Goal: Task Accomplishment & Management: Complete application form

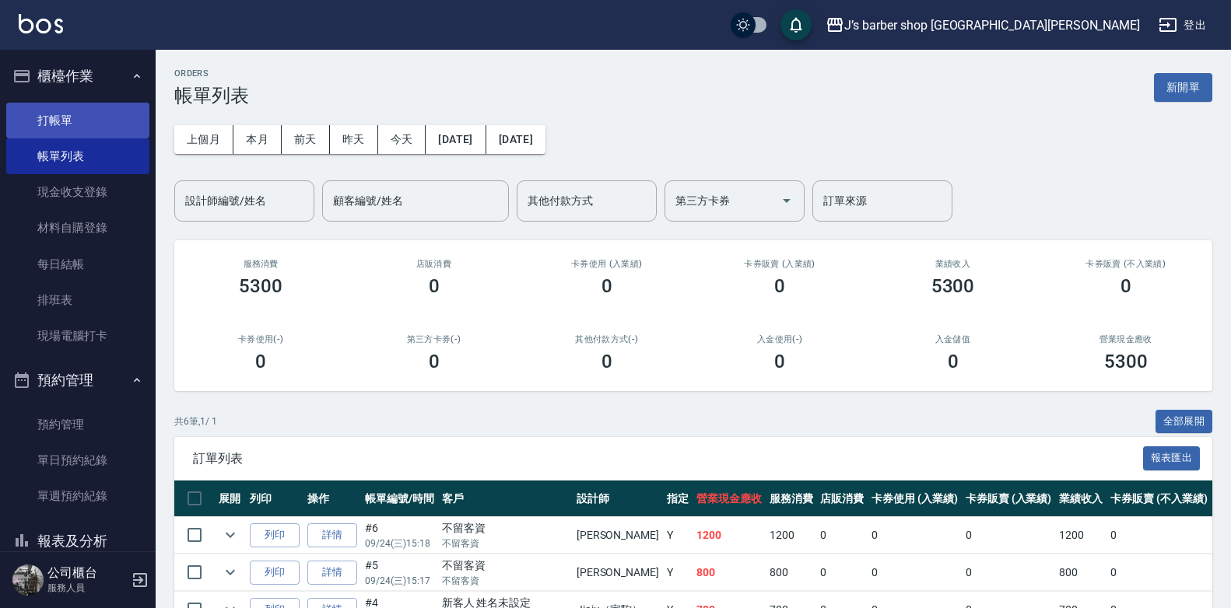
click at [94, 116] on link "打帳單" at bounding box center [77, 121] width 143 height 36
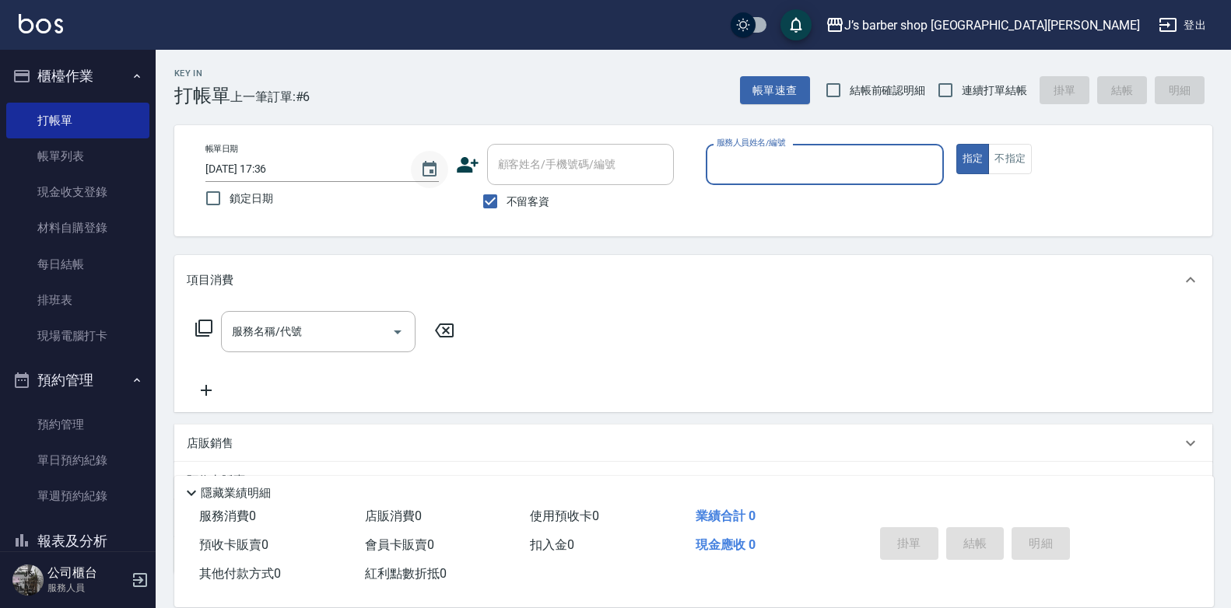
click at [426, 159] on button "Choose date, selected date is 2025-09-24" at bounding box center [429, 169] width 37 height 37
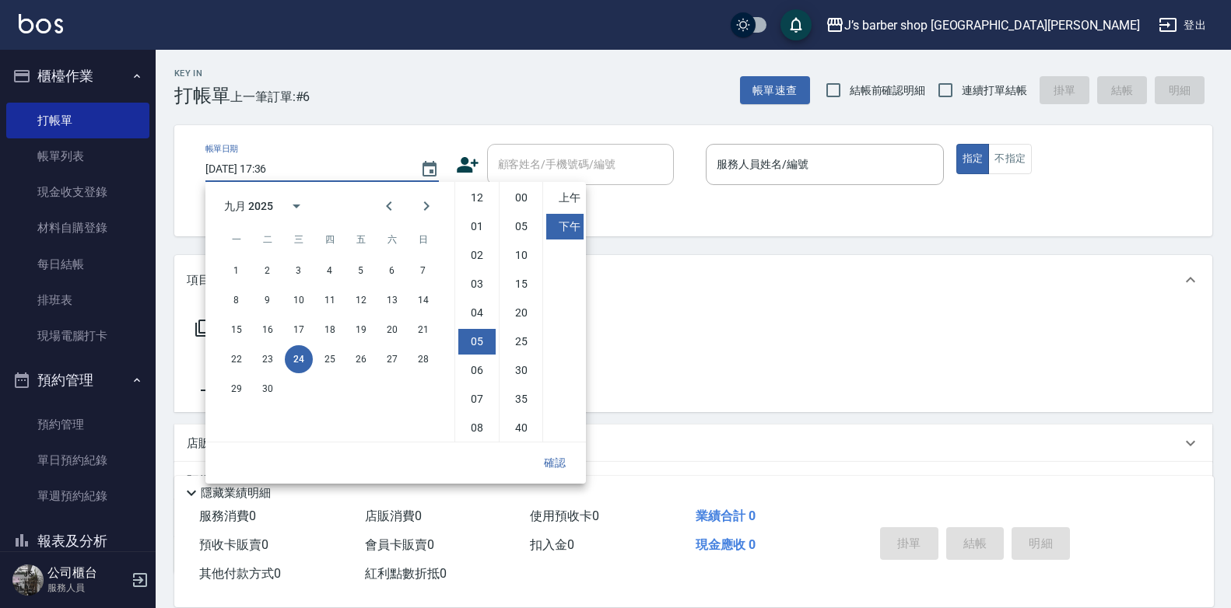
scroll to position [87, 0]
click at [479, 238] on li "02" at bounding box center [476, 246] width 37 height 26
click at [511, 196] on li "00" at bounding box center [521, 198] width 37 height 26
type input "[DATE] 14:00"
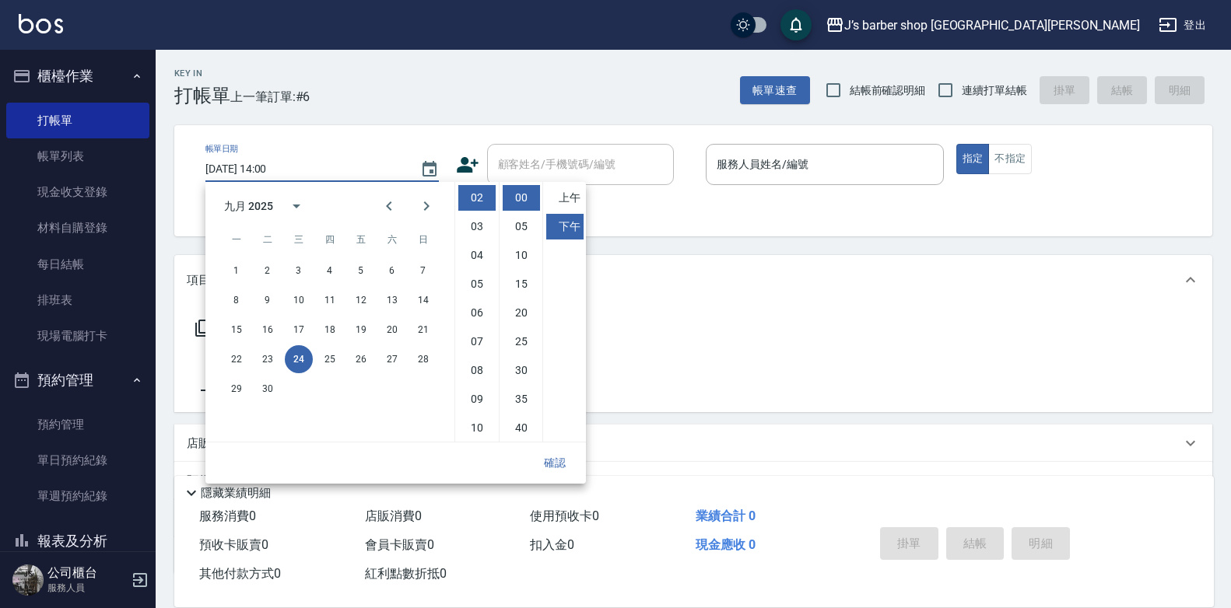
click at [560, 455] on button "確認" at bounding box center [555, 463] width 50 height 29
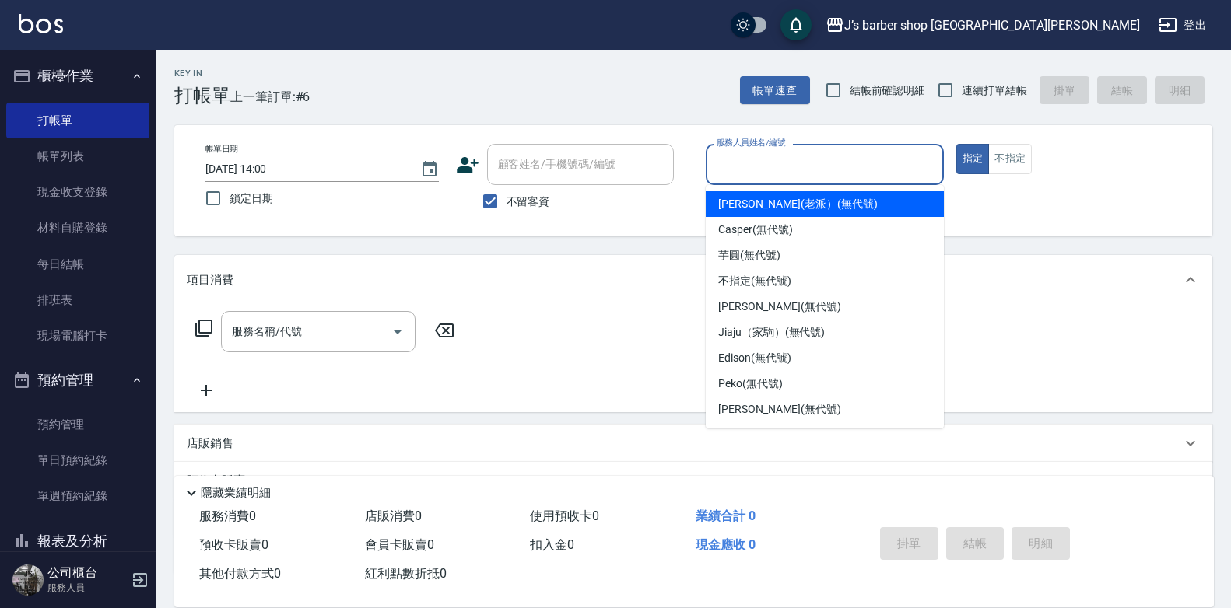
click at [762, 168] on input "服務人員姓名/編號" at bounding box center [825, 164] width 224 height 27
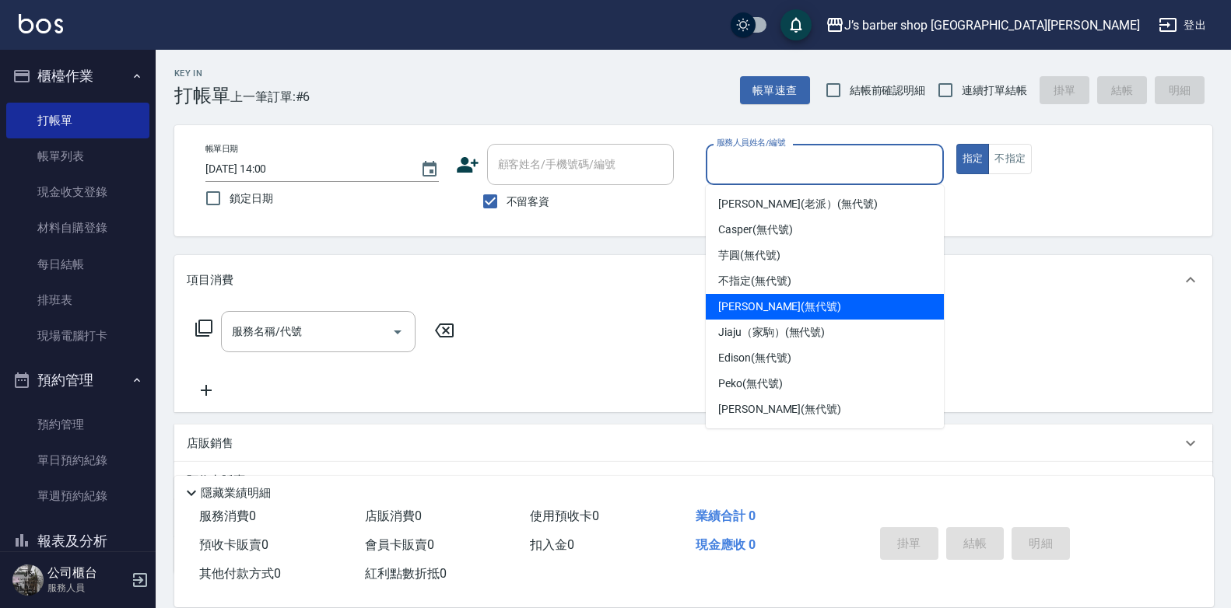
click at [765, 307] on span "[PERSON_NAME] (無代號)" at bounding box center [779, 307] width 123 height 16
type input "[PERSON_NAME](無代號)"
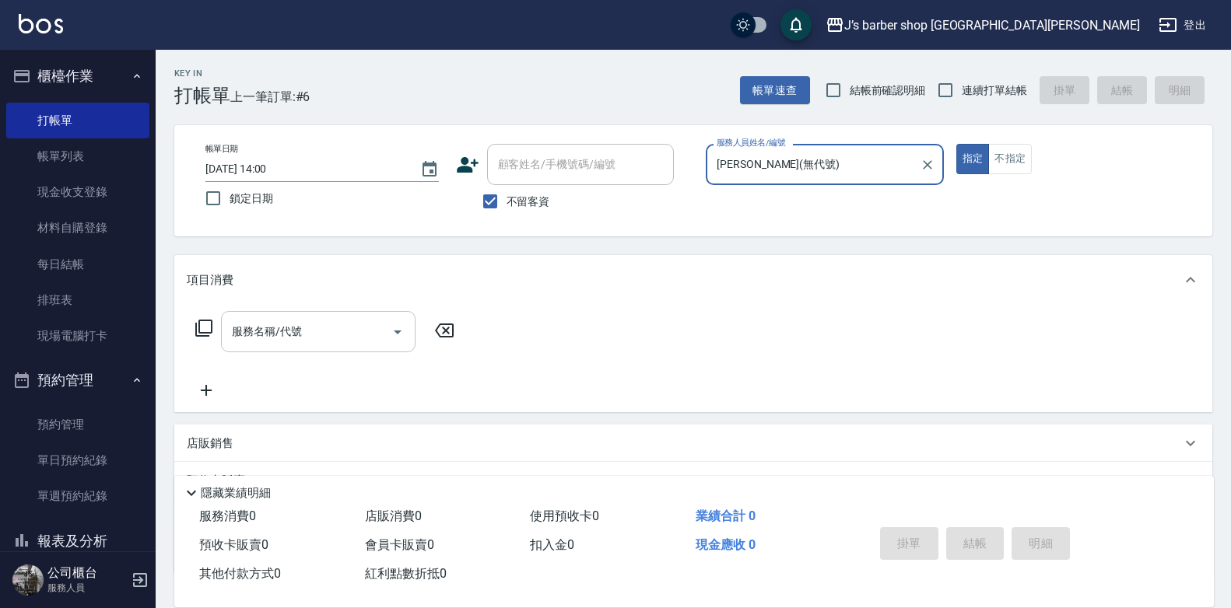
click at [356, 333] on input "服務名稱/代號" at bounding box center [306, 331] width 157 height 27
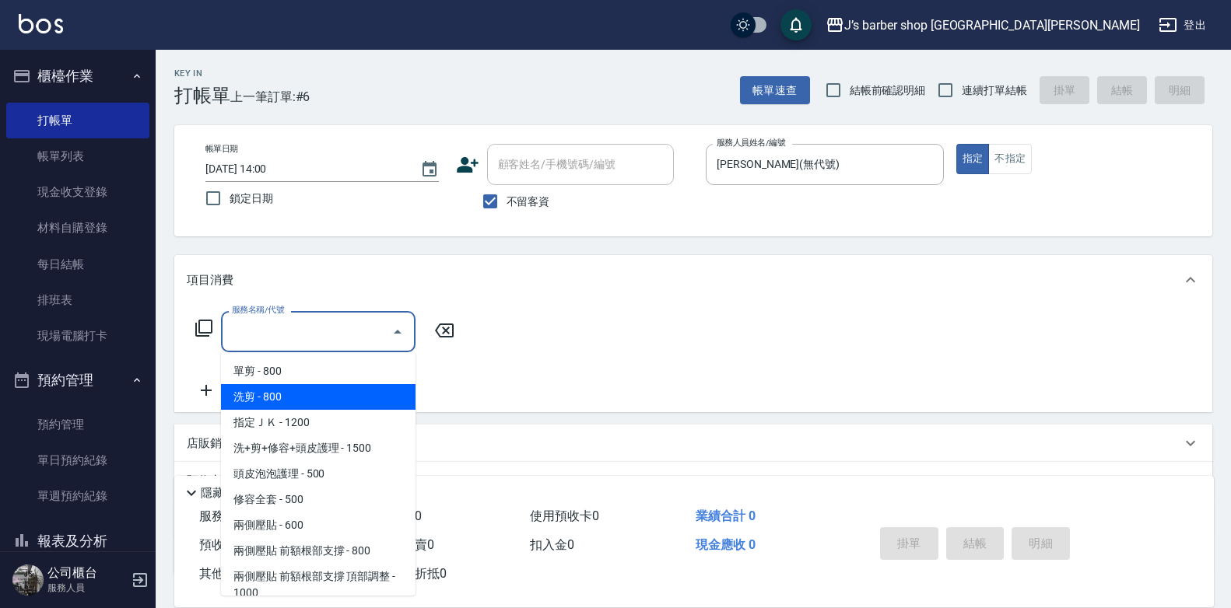
click at [338, 394] on span "洗剪 - 800" at bounding box center [318, 397] width 194 height 26
type input "洗剪(101)"
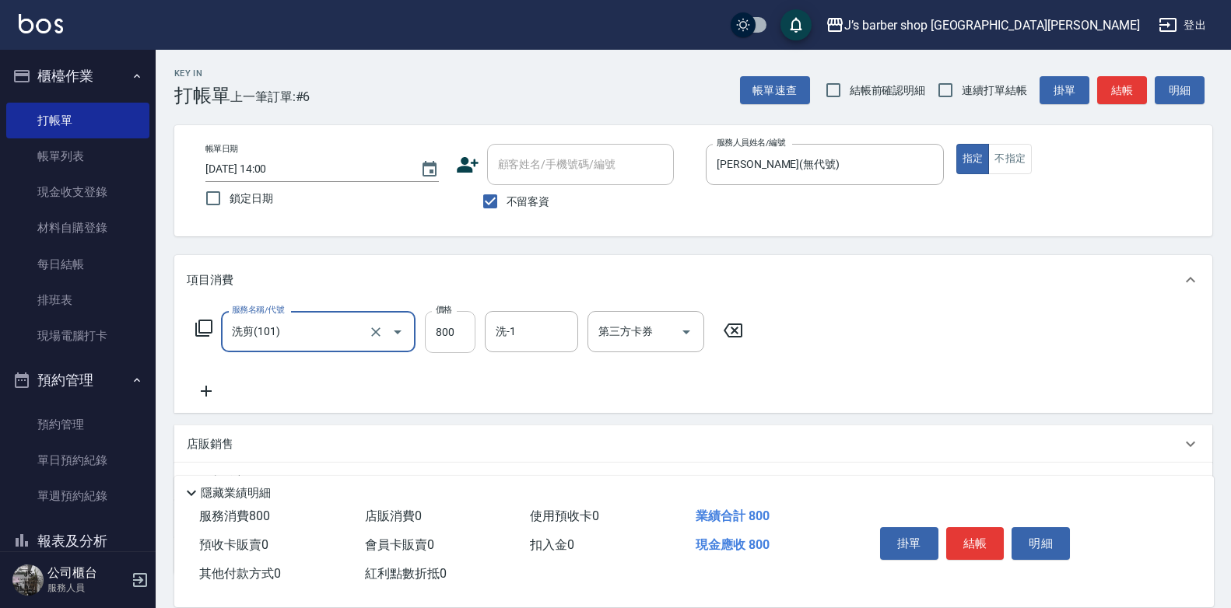
click at [458, 338] on input "800" at bounding box center [450, 332] width 51 height 42
click at [256, 401] on div "服務名稱/代號 洗剪(101) 服務名稱/代號 價格 800 價格 洗-1 洗-1 第三方卡券 第三方卡券" at bounding box center [693, 359] width 1038 height 108
click at [522, 345] on input "洗-1" at bounding box center [531, 331] width 79 height 27
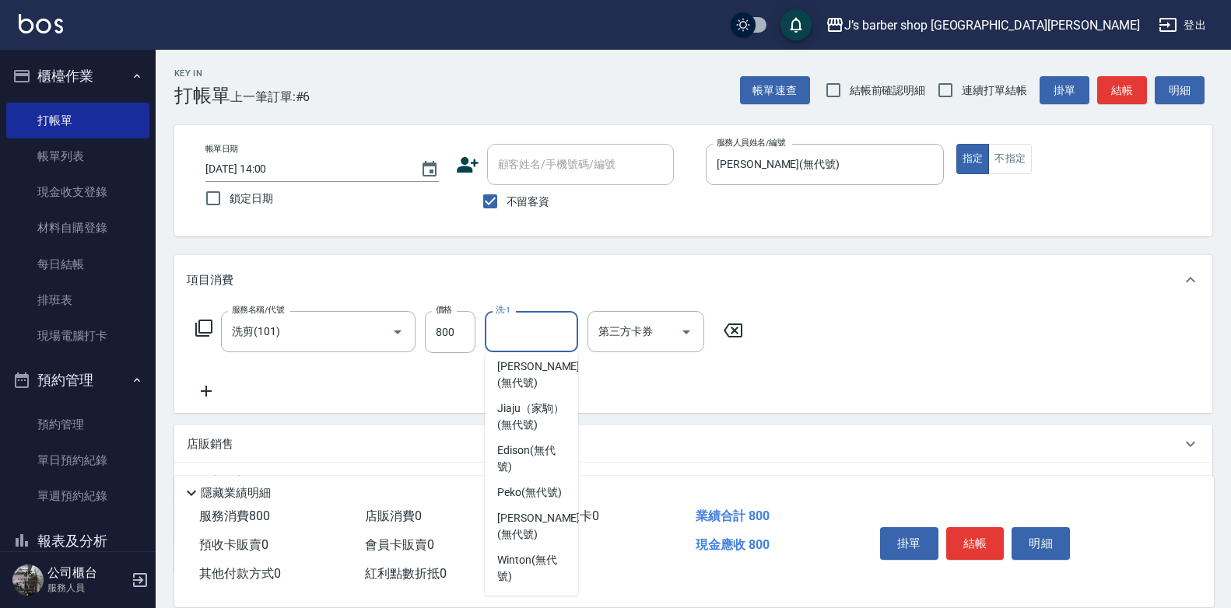
scroll to position [222, 0]
click at [528, 485] on span "Peko (無代號)" at bounding box center [529, 493] width 65 height 16
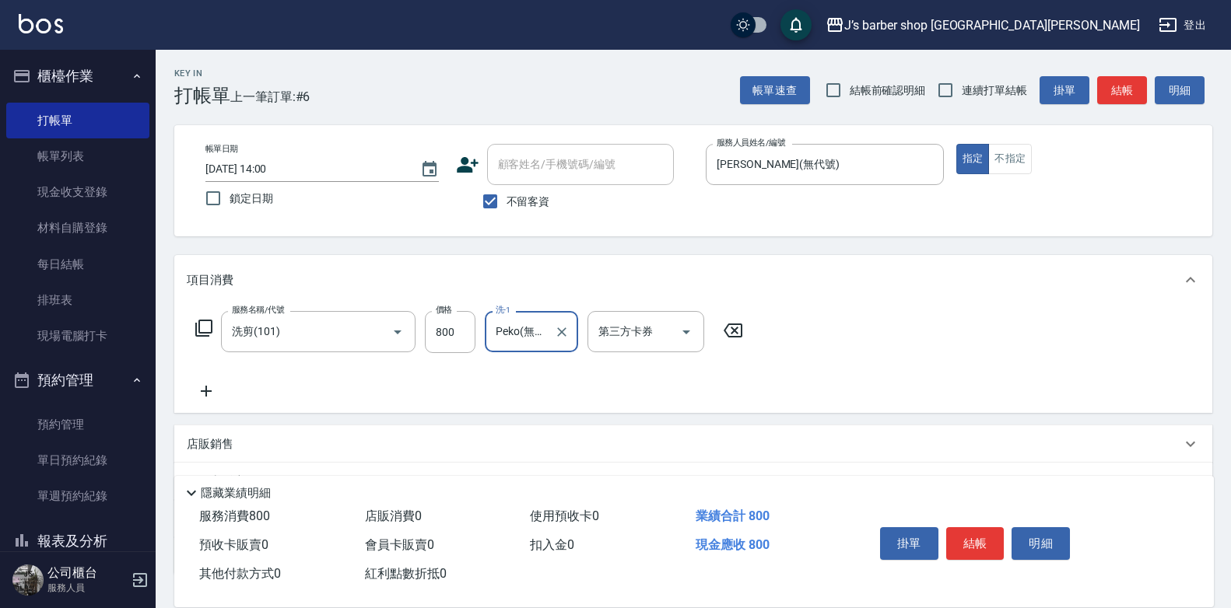
type input "Peko(無代號)"
click at [212, 387] on icon at bounding box center [206, 391] width 39 height 19
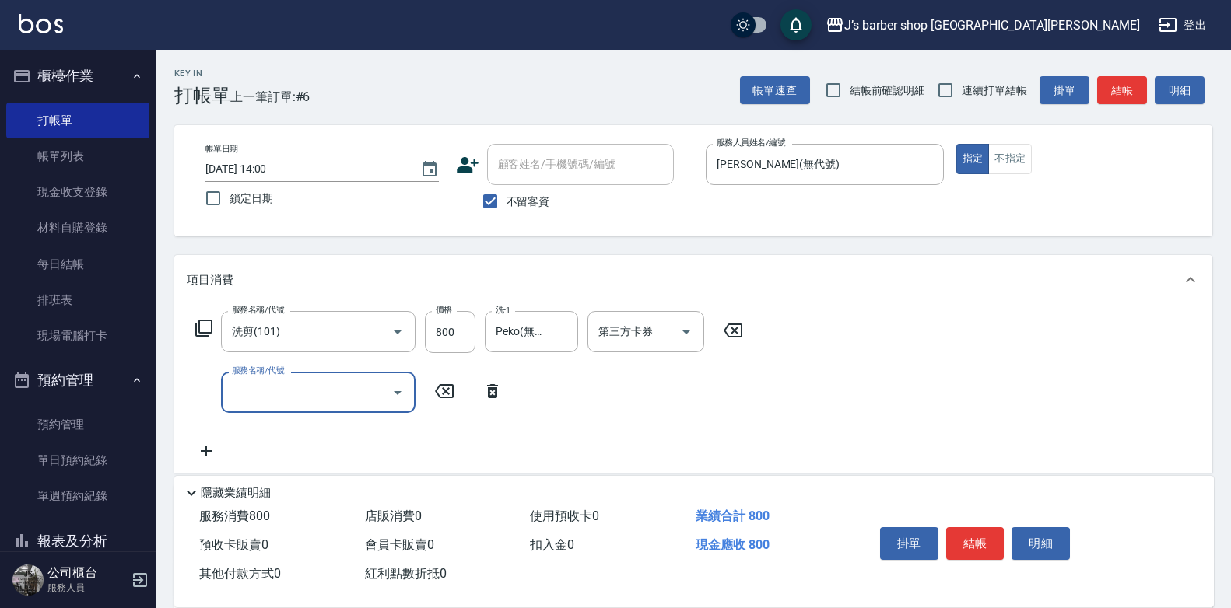
click at [262, 399] on input "服務名稱/代號" at bounding box center [306, 392] width 157 height 27
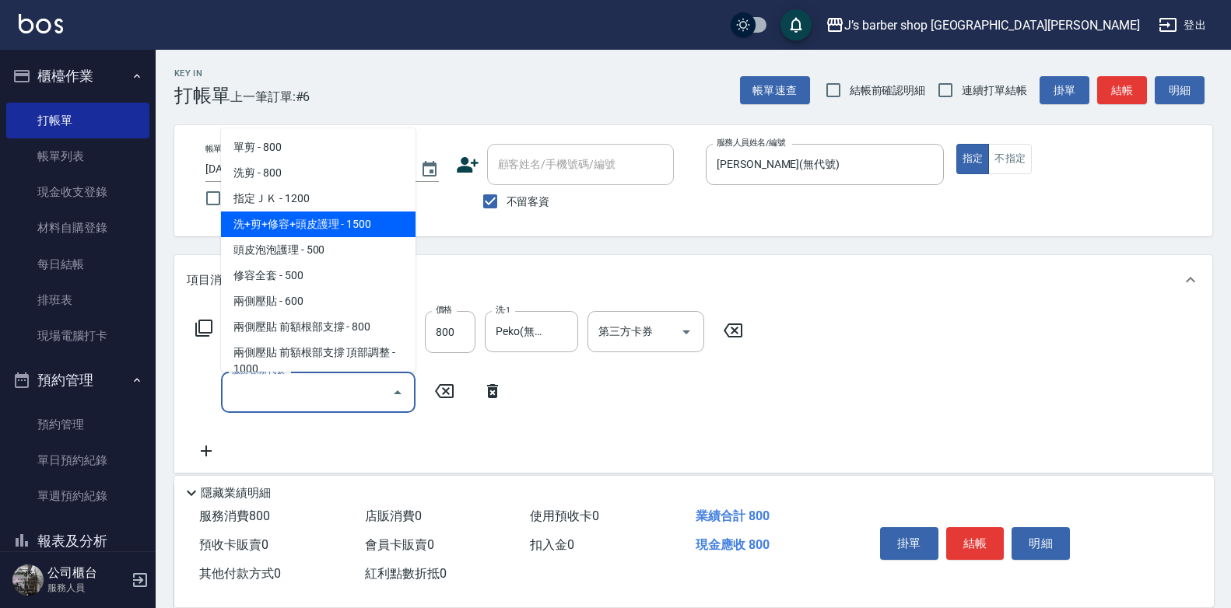
click at [289, 226] on span "洗+剪+修容+頭皮護理 - 1500" at bounding box center [318, 225] width 194 height 26
type input "洗+剪+修容+頭皮護理(103)"
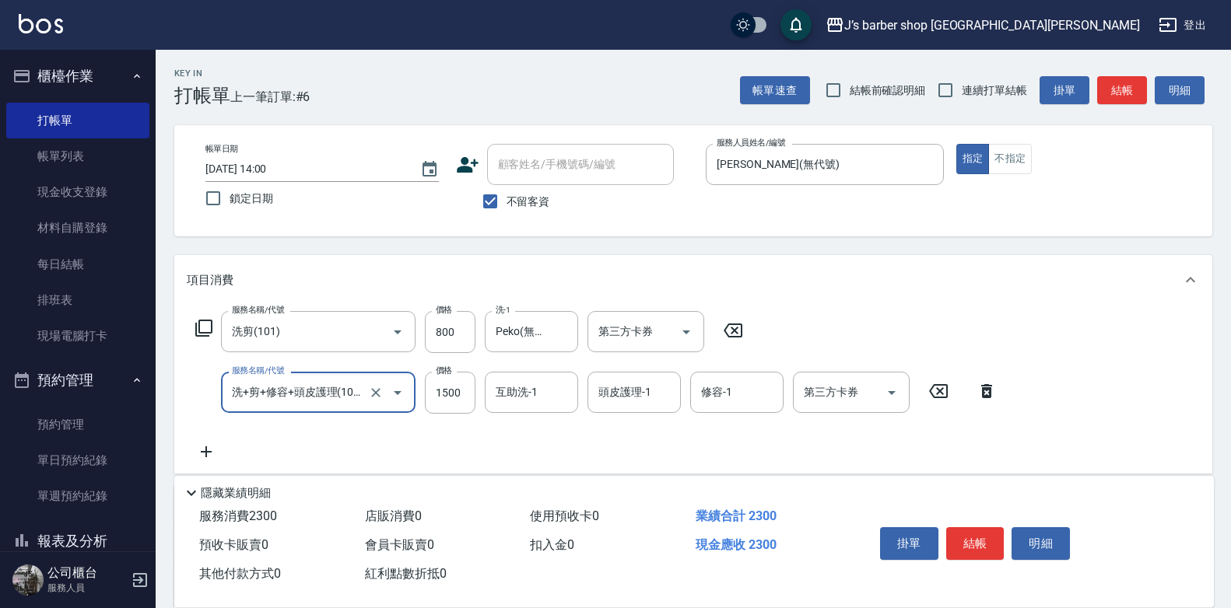
click at [734, 328] on icon at bounding box center [732, 330] width 39 height 19
click at [528, 399] on input "互助洗-1" at bounding box center [531, 391] width 79 height 27
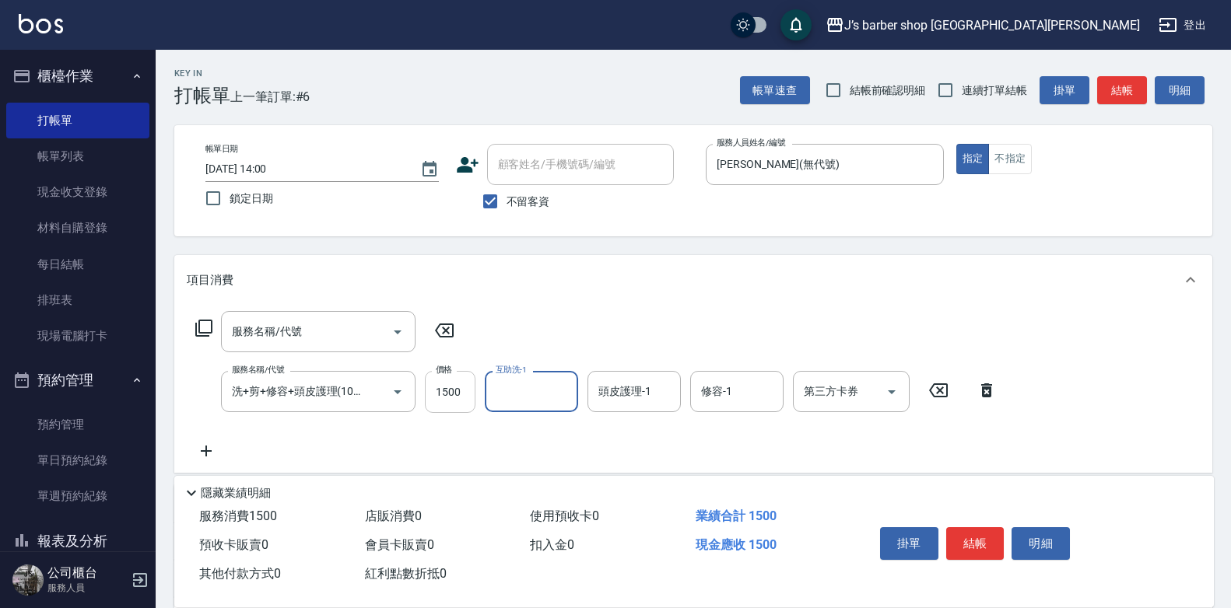
click at [463, 392] on input "1500" at bounding box center [450, 392] width 51 height 42
type input "1400"
click at [440, 331] on icon at bounding box center [444, 330] width 39 height 19
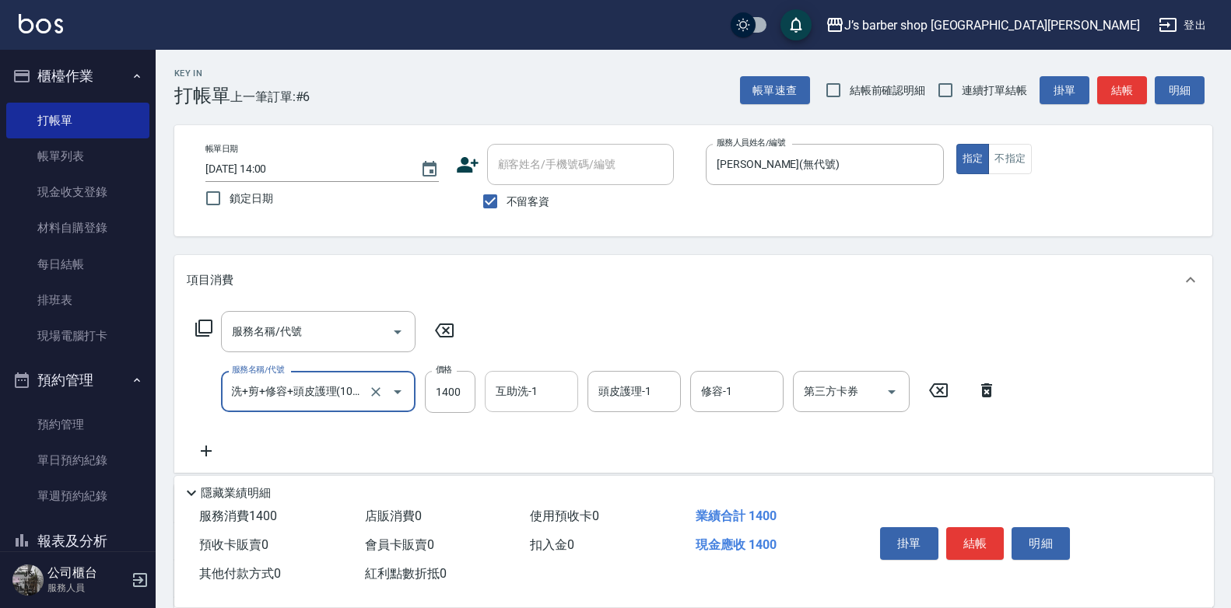
click at [555, 394] on input "互助洗-1" at bounding box center [531, 391] width 79 height 27
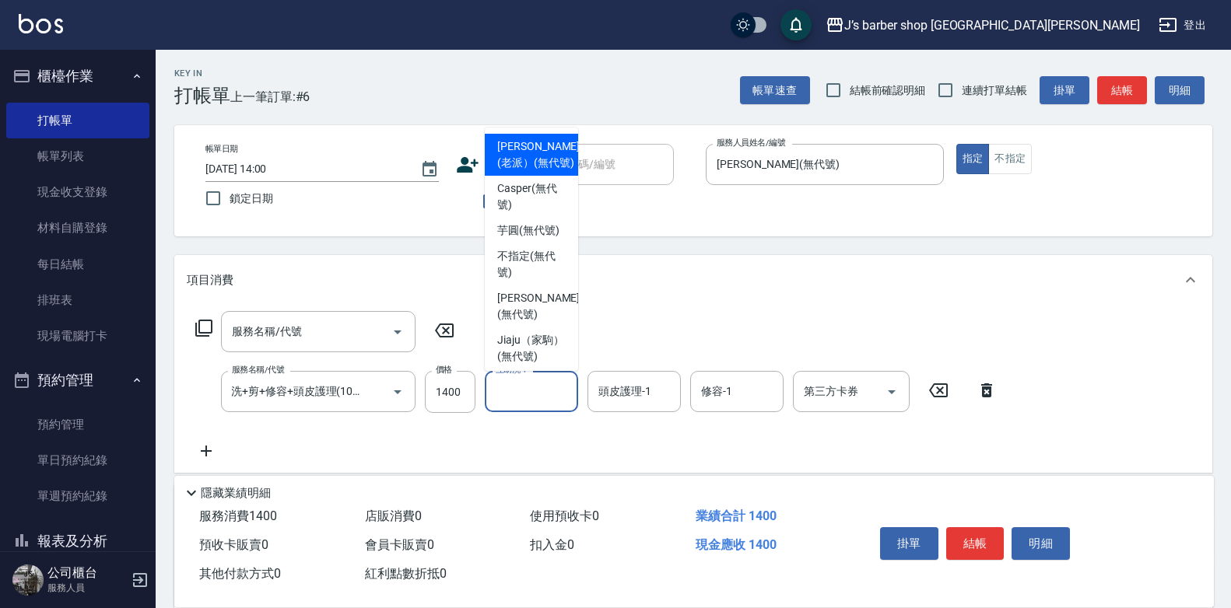
scroll to position [0, 0]
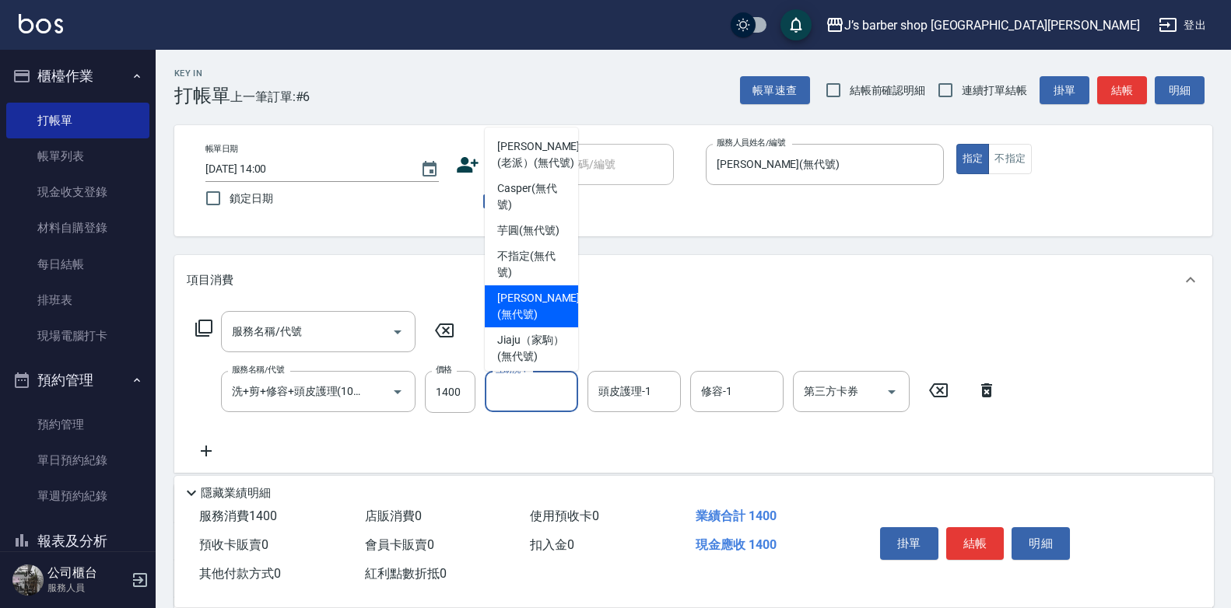
click at [537, 323] on span "[PERSON_NAME] (無代號)" at bounding box center [538, 306] width 82 height 33
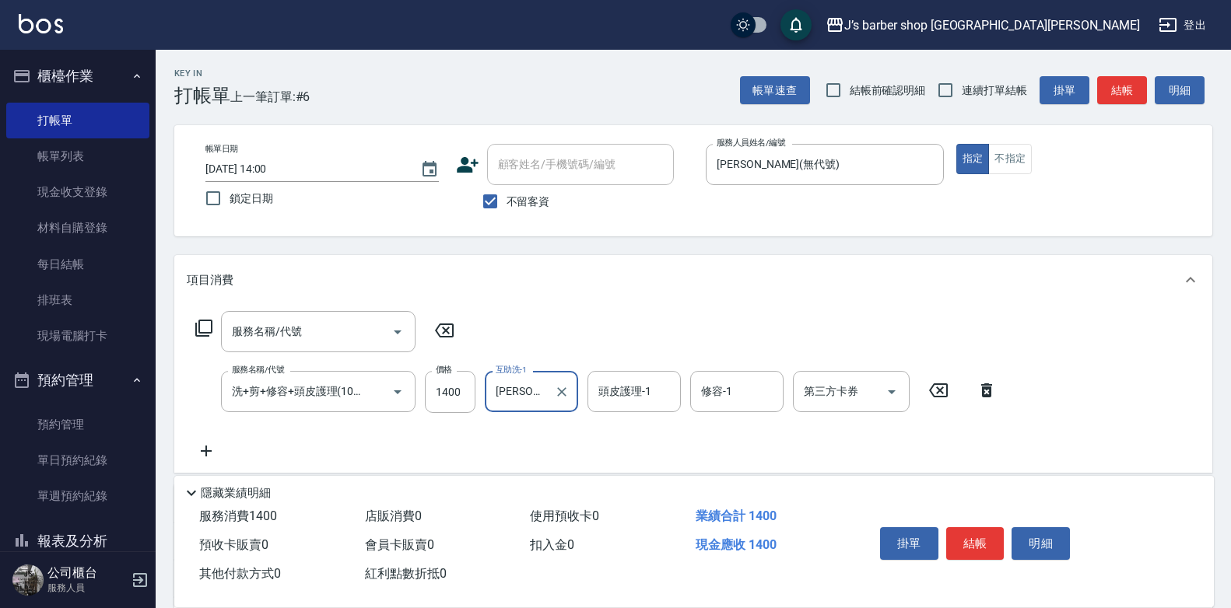
click at [536, 398] on input "[PERSON_NAME](無代號)" at bounding box center [520, 391] width 56 height 27
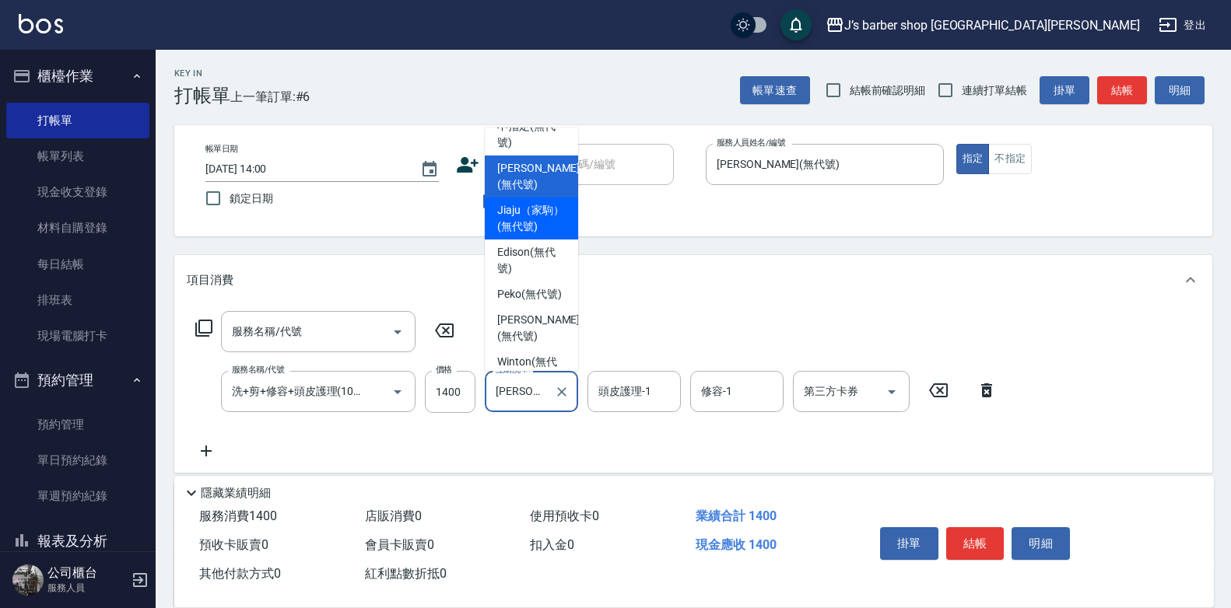
scroll to position [222, 0]
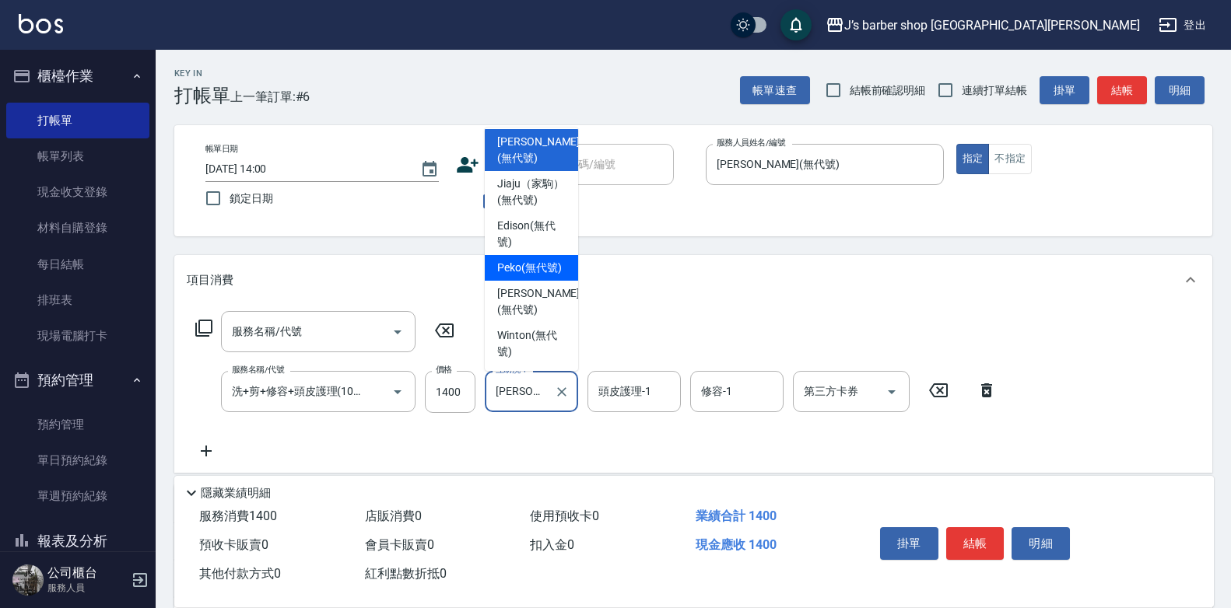
click at [534, 260] on span "Peko (無代號)" at bounding box center [529, 268] width 65 height 16
type input "Peko(無代號)"
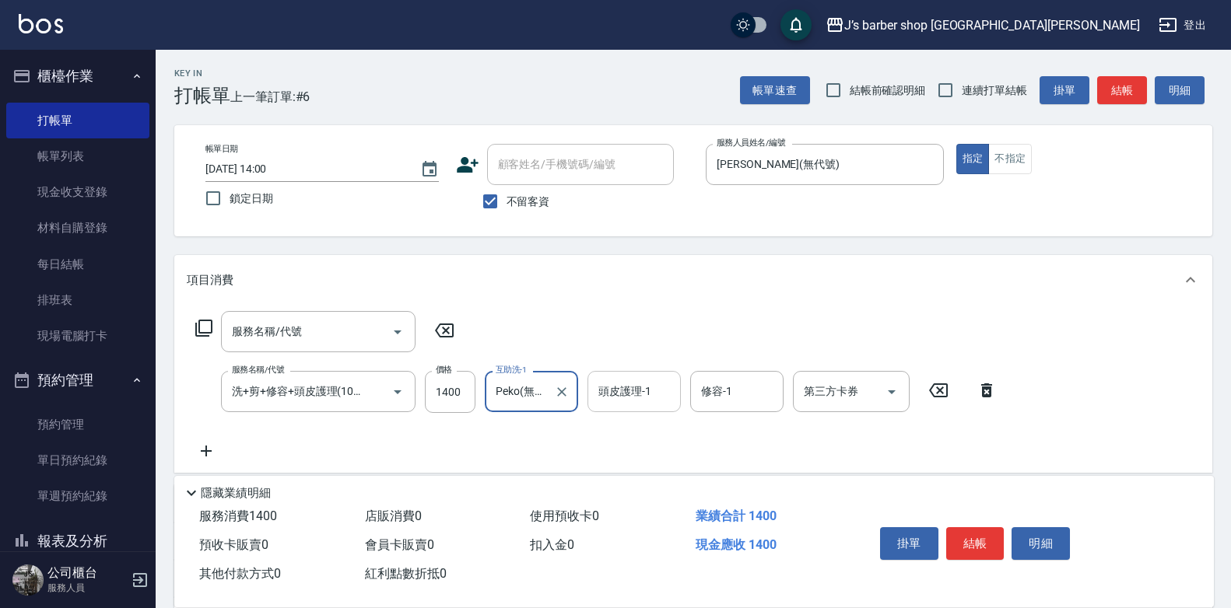
click at [621, 395] on input "頭皮護理-1" at bounding box center [633, 391] width 79 height 27
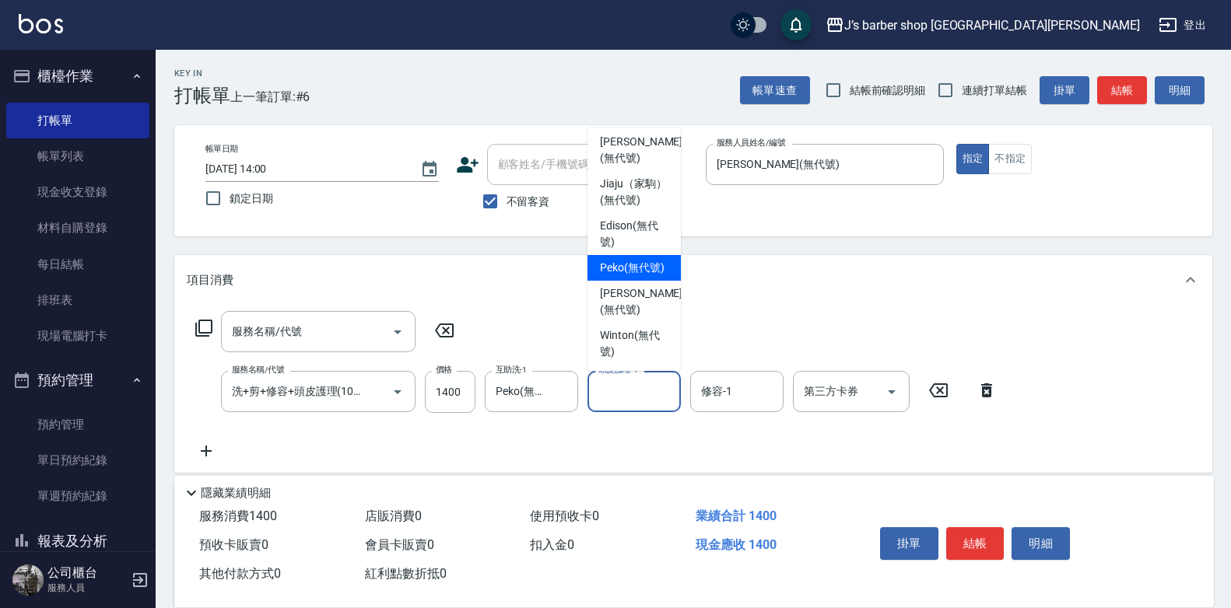
click at [626, 263] on span "Peko (無代號)" at bounding box center [632, 268] width 65 height 16
type input "Peko(無代號)"
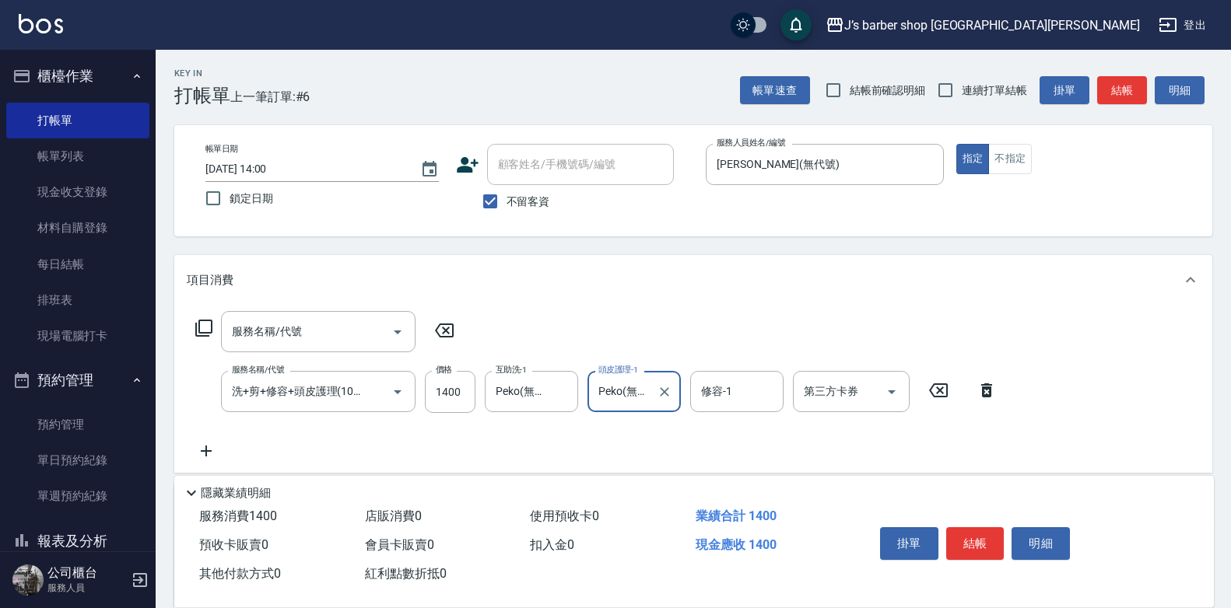
click at [724, 397] on input "修容-1" at bounding box center [736, 391] width 79 height 27
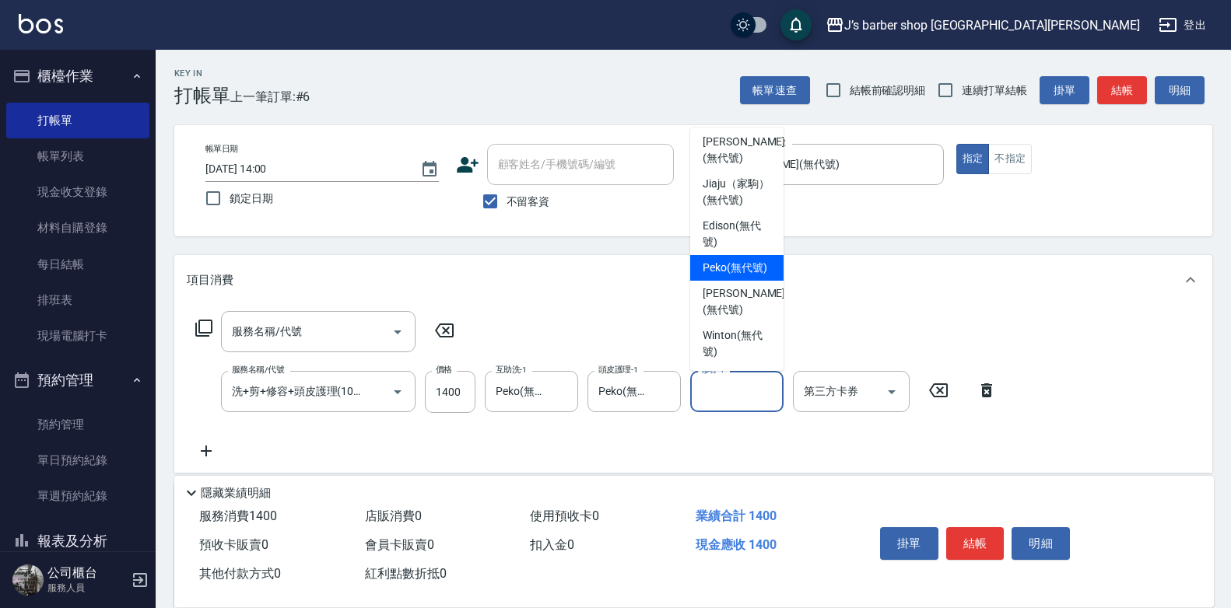
click at [735, 260] on span "Peko (無代號)" at bounding box center [735, 268] width 65 height 16
type input "Peko(無代號)"
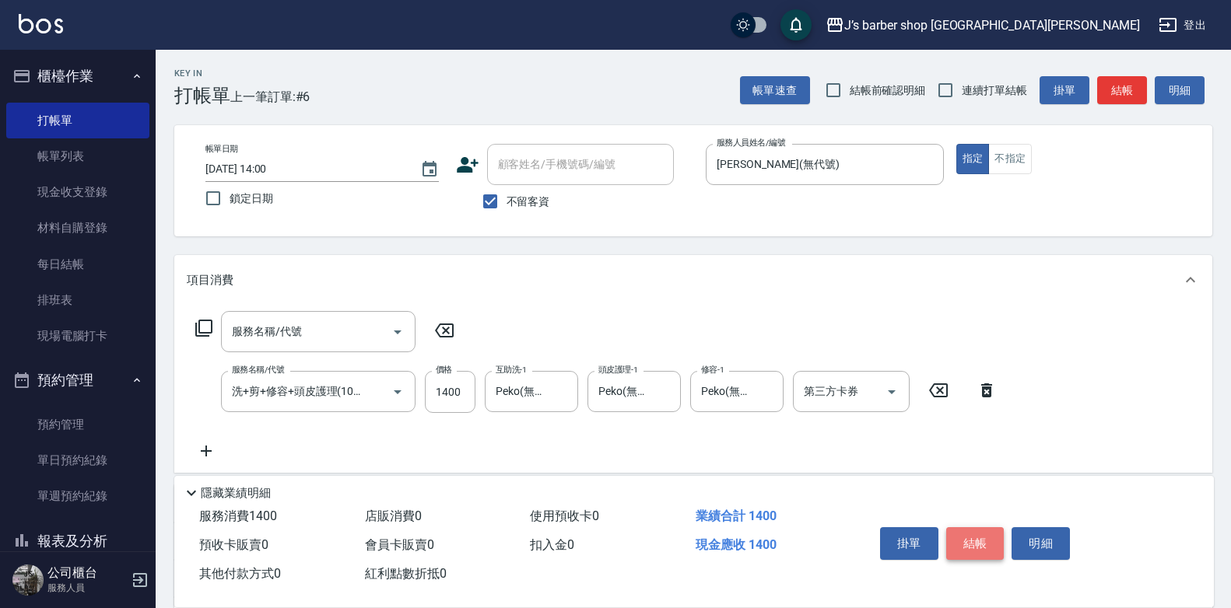
click at [965, 530] on button "結帳" at bounding box center [975, 543] width 58 height 33
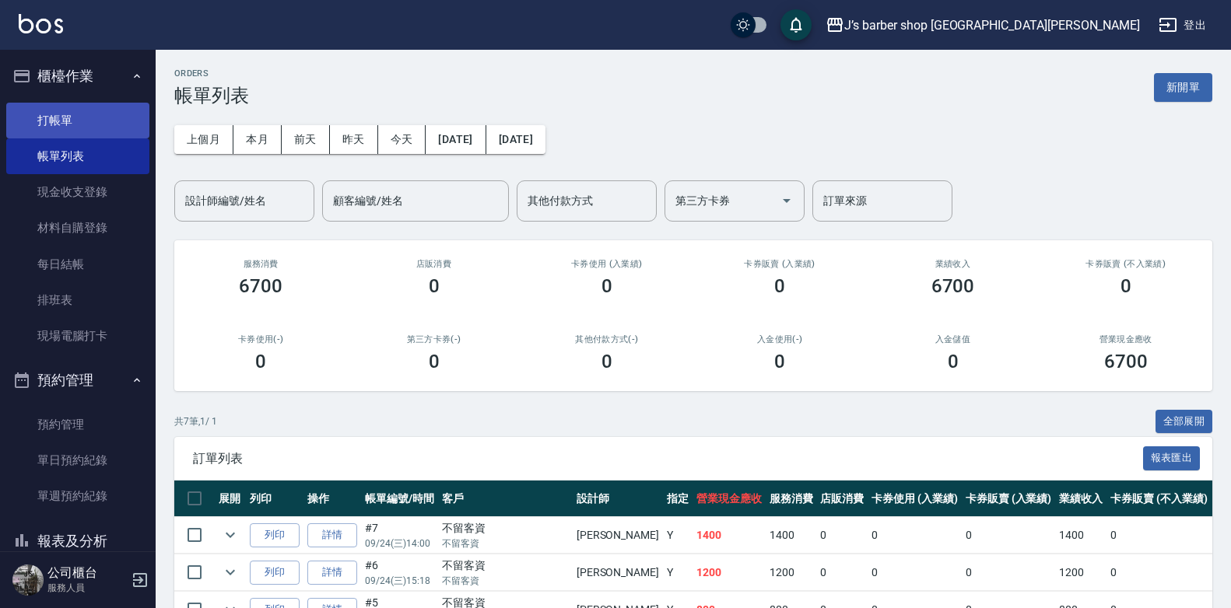
click at [72, 121] on link "打帳單" at bounding box center [77, 121] width 143 height 36
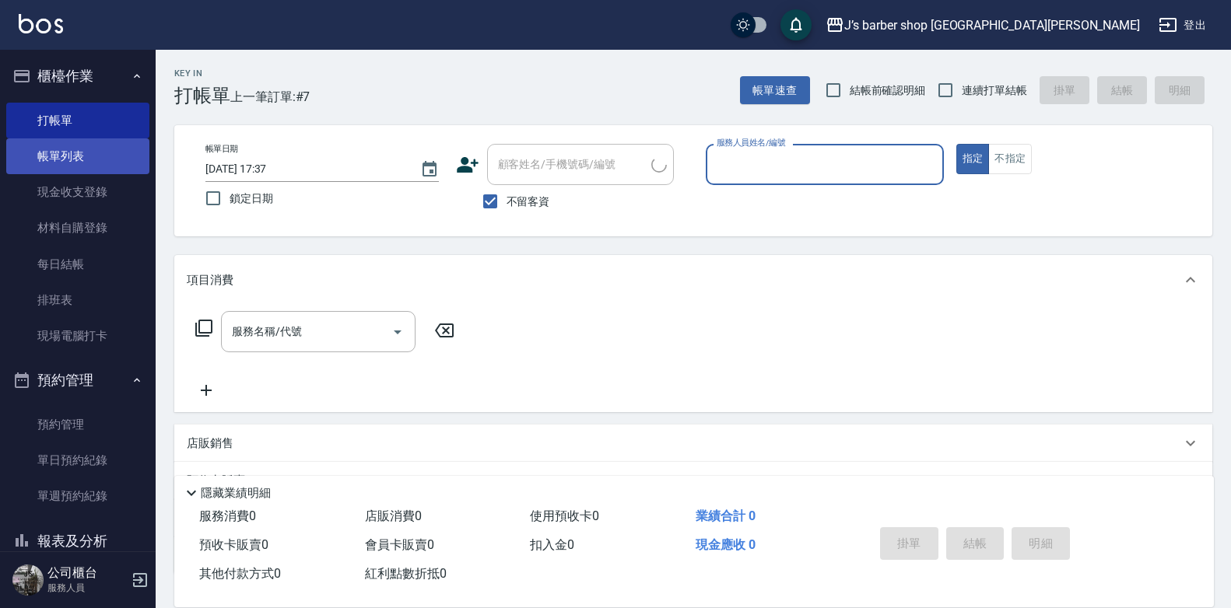
click at [71, 153] on link "帳單列表" at bounding box center [77, 156] width 143 height 36
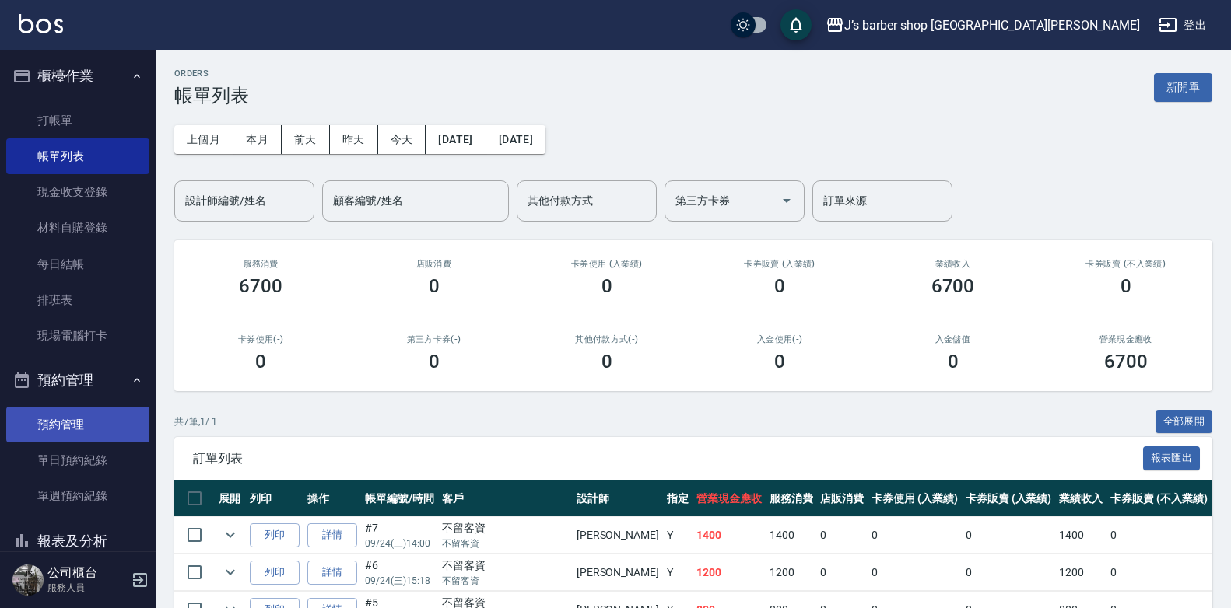
click at [33, 414] on link "預約管理" at bounding box center [77, 425] width 143 height 36
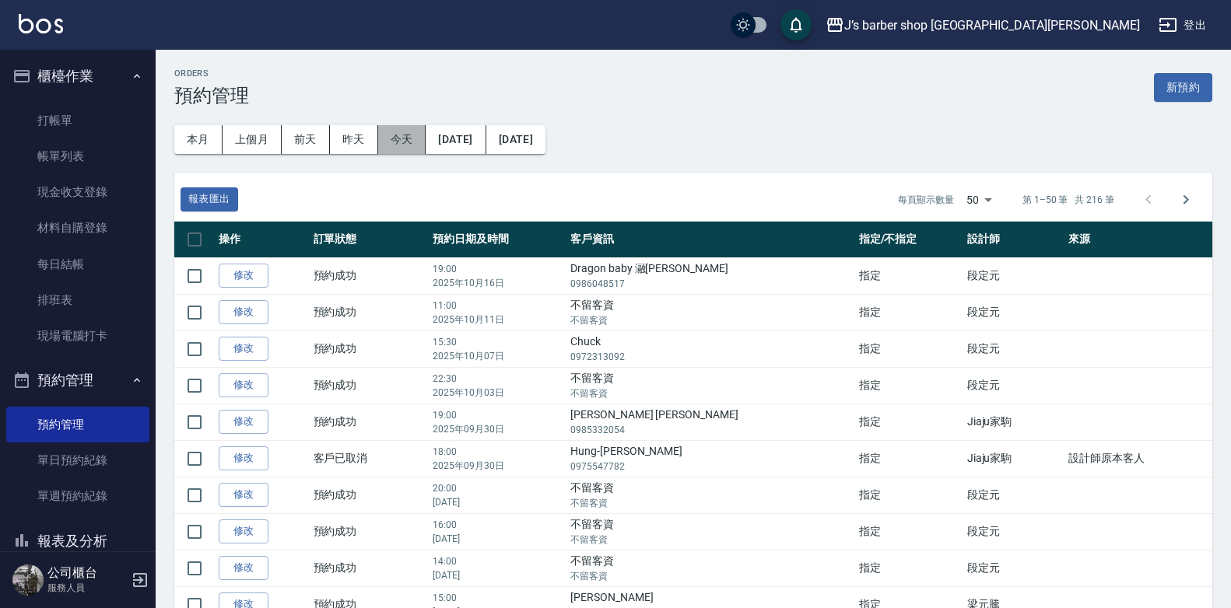
click at [412, 139] on button "今天" at bounding box center [402, 139] width 48 height 29
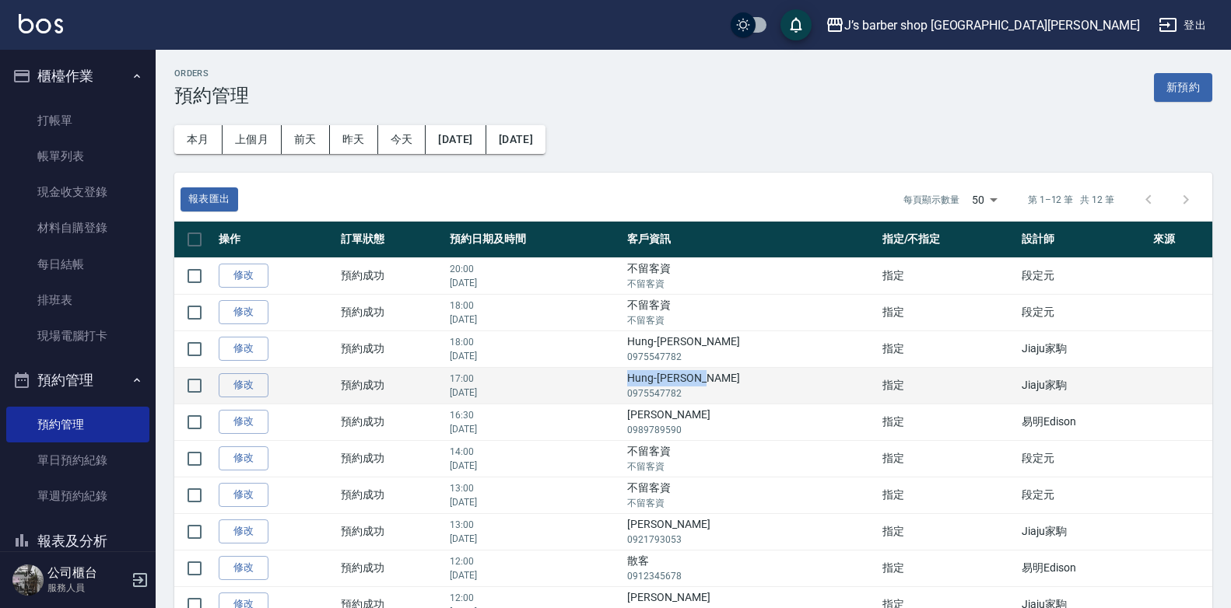
drag, startPoint x: 687, startPoint y: 380, endPoint x: 765, endPoint y: 376, distance: 77.9
click at [765, 376] on td "Hung-Chi Bill 0975547782" at bounding box center [750, 385] width 254 height 37
drag, startPoint x: 765, startPoint y: 376, endPoint x: 738, endPoint y: 375, distance: 27.2
copy td "Hung-[PERSON_NAME]"
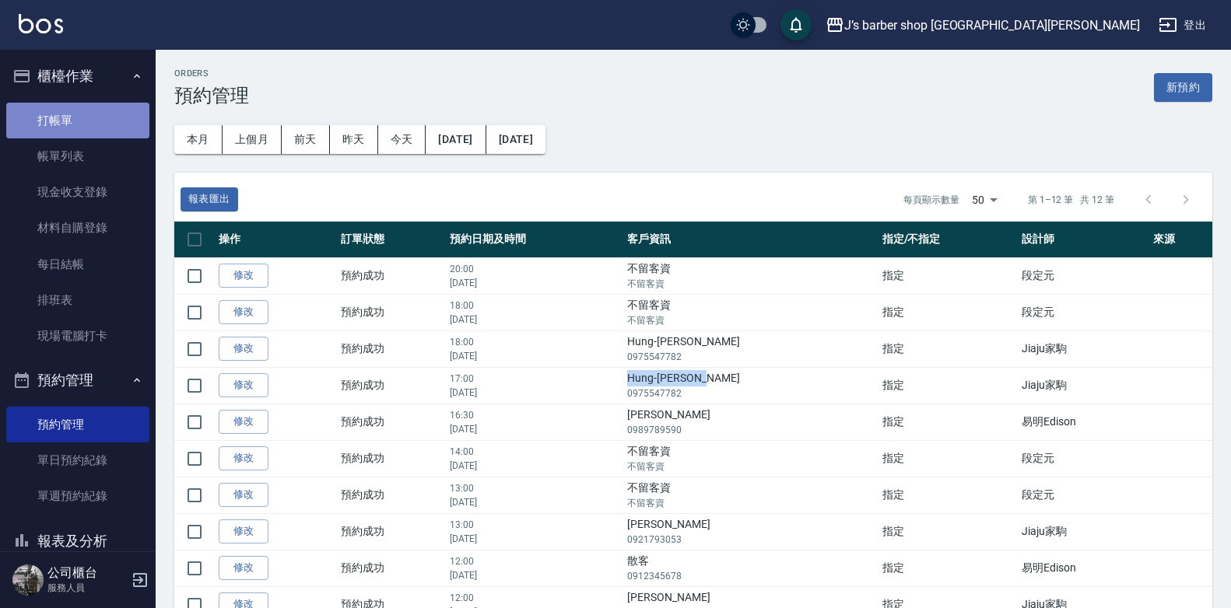
click at [96, 115] on link "打帳單" at bounding box center [77, 121] width 143 height 36
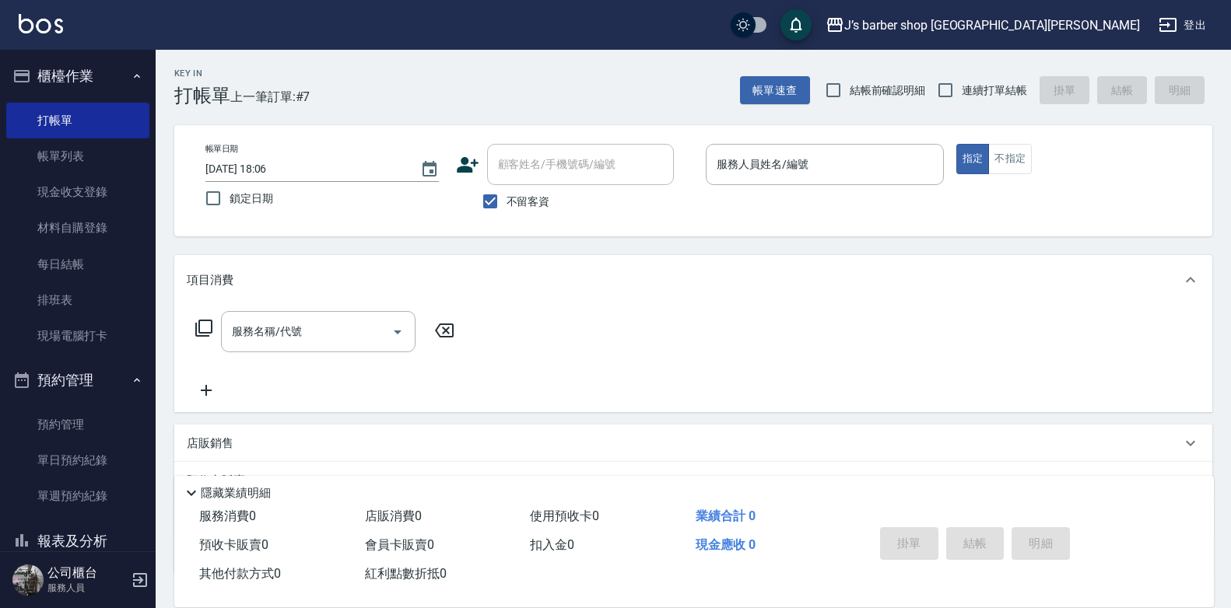
drag, startPoint x: 534, startPoint y: 198, endPoint x: 552, endPoint y: 171, distance: 33.0
click at [534, 199] on span "不留客資" at bounding box center [528, 202] width 44 height 16
click at [506, 199] on input "不留客資" at bounding box center [490, 201] width 33 height 33
checkbox input "false"
click at [554, 167] on input "顧客姓名/手機號碼/編號" at bounding box center [568, 164] width 149 height 27
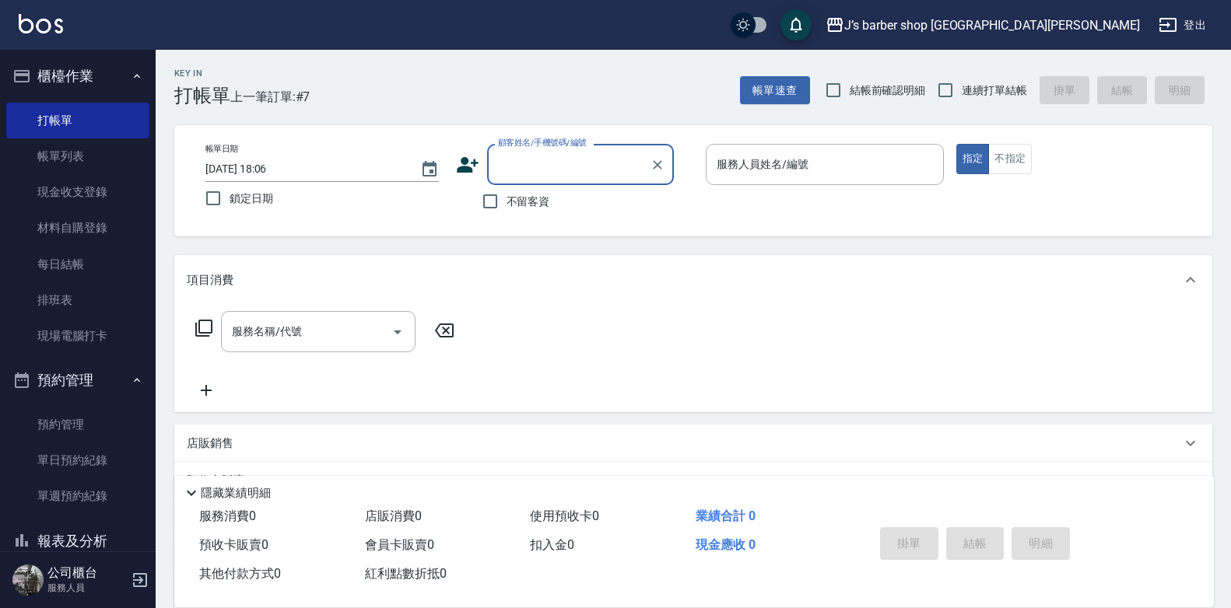
paste input "Hung-[PERSON_NAME]"
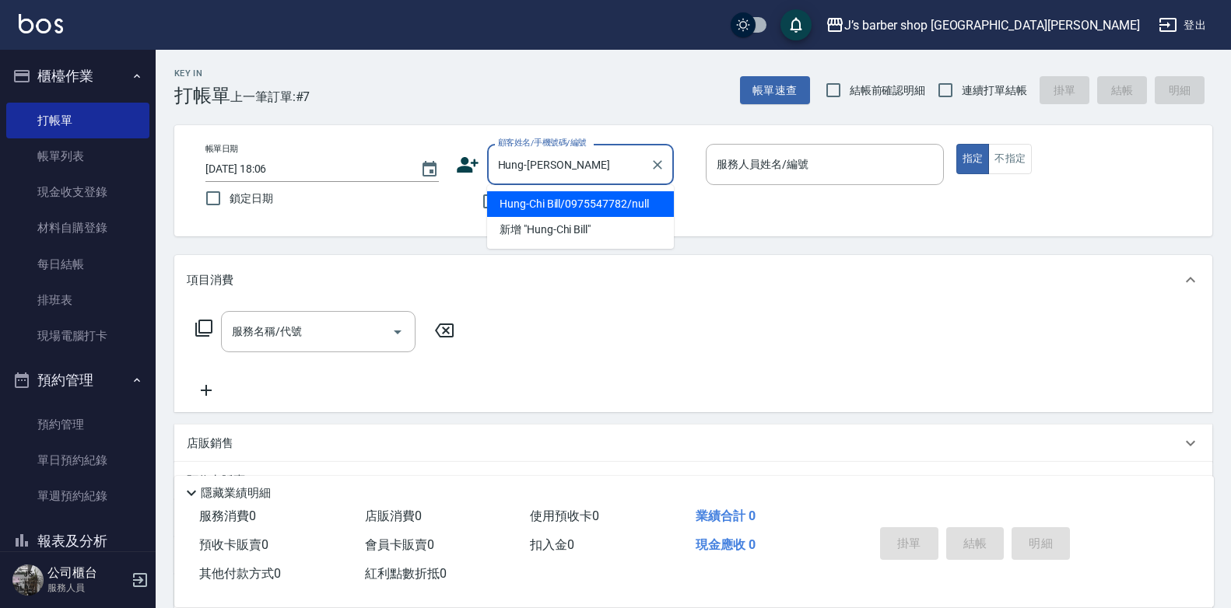
click at [639, 198] on li "Hung-Chi Bill/0975547782/null" at bounding box center [580, 204] width 187 height 26
type input "Hung-Chi Bill/0975547782/null"
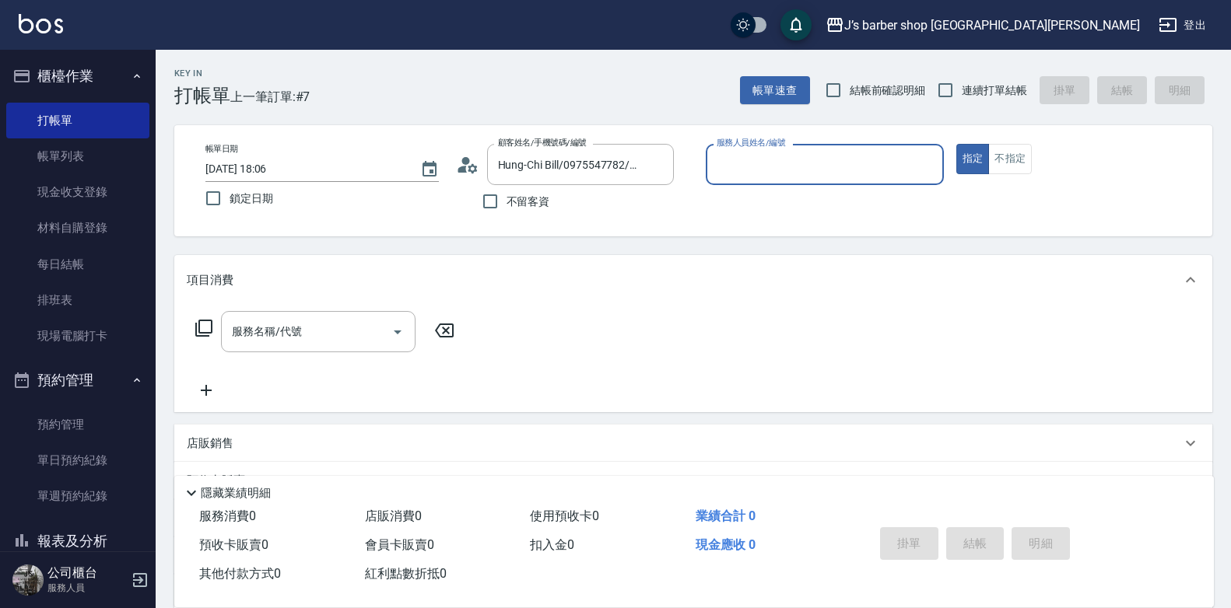
click at [751, 172] on input "服務人員姓名/編號" at bounding box center [825, 164] width 224 height 27
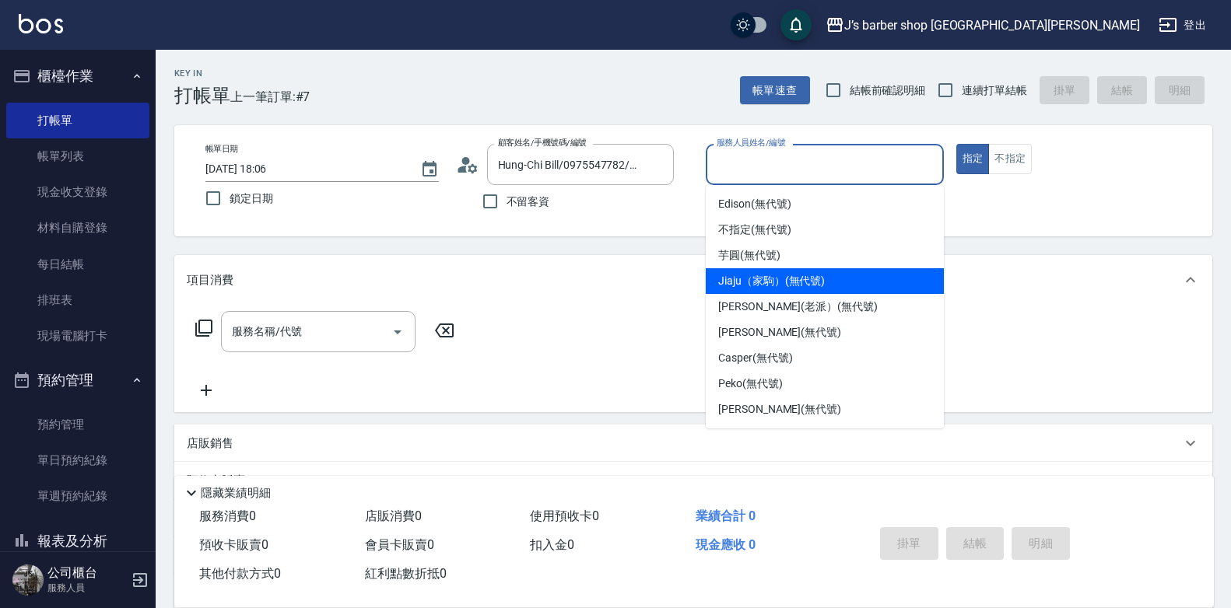
click at [769, 271] on div "Jiaju（家駒） (無代號)" at bounding box center [825, 281] width 238 height 26
type input "Jiaju（家駒）(無代號)"
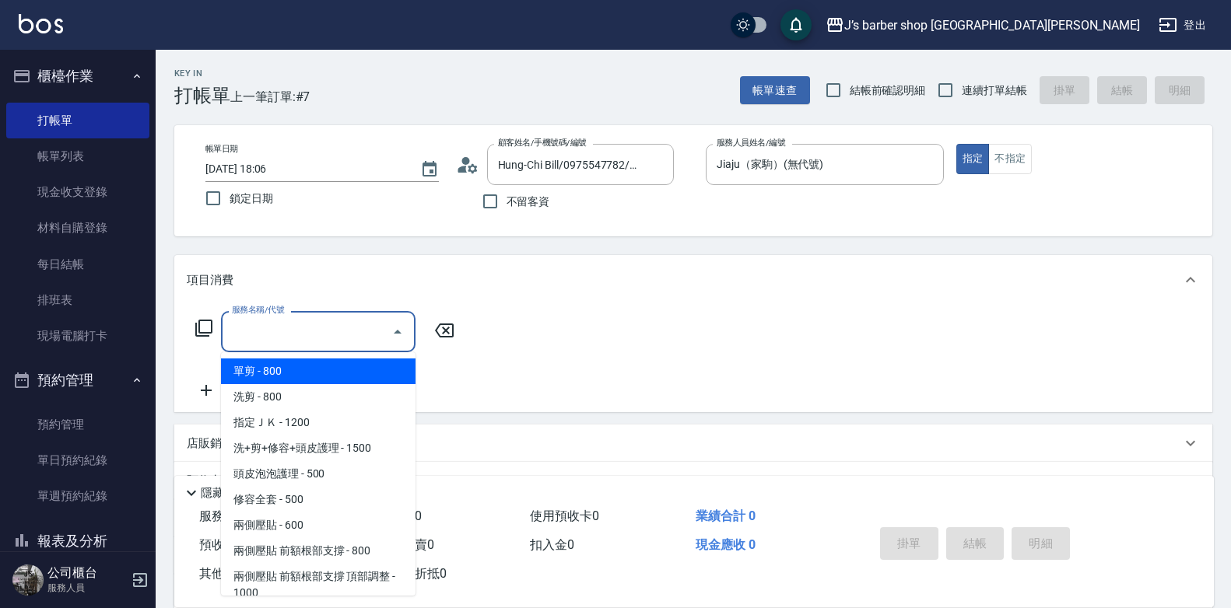
drag, startPoint x: 264, startPoint y: 331, endPoint x: 300, endPoint y: 331, distance: 35.8
click at [267, 331] on input "服務名稱/代號" at bounding box center [306, 331] width 157 height 27
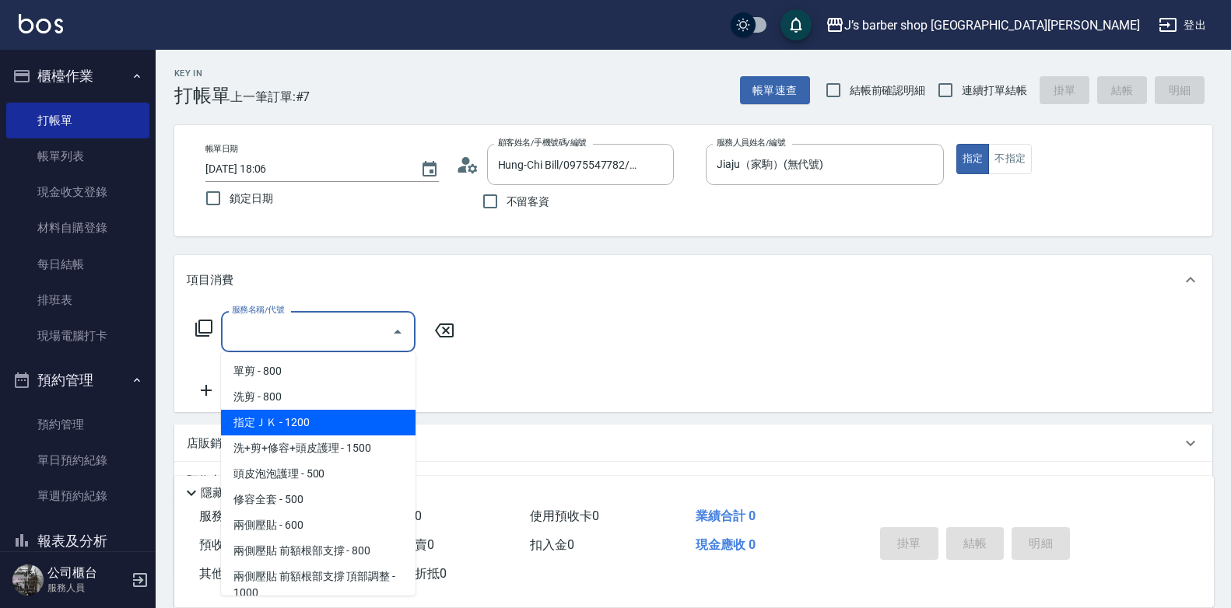
click at [350, 426] on span "指定ＪＫ - 1200" at bounding box center [318, 423] width 194 height 26
type input "指定ＪＫ(102)"
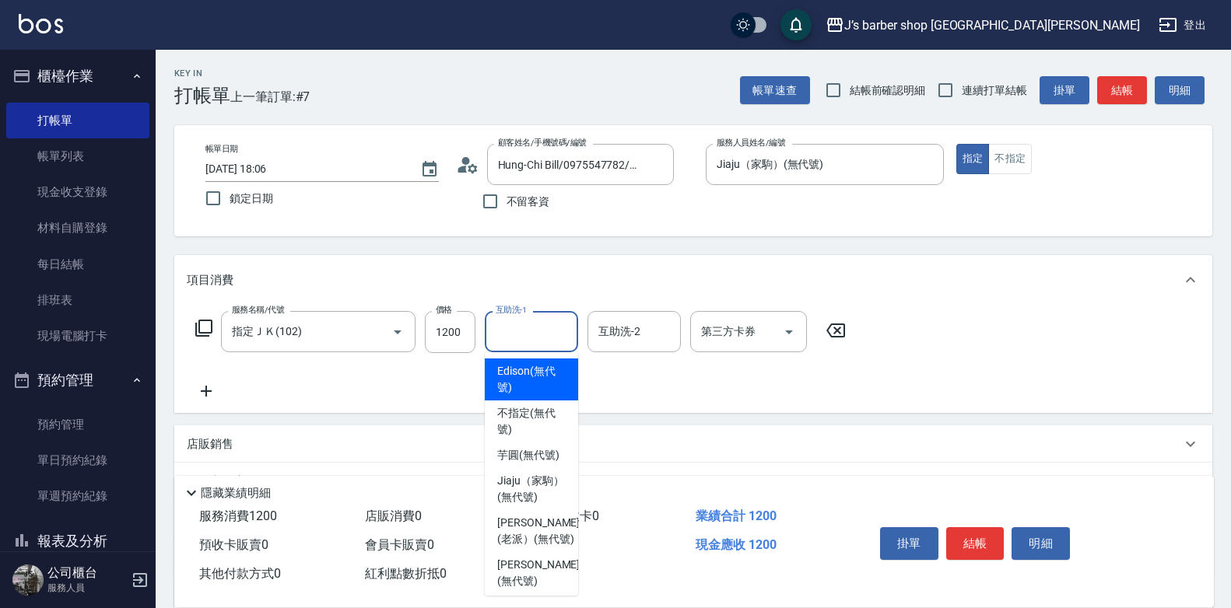
click at [522, 329] on input "互助洗-1" at bounding box center [531, 331] width 79 height 27
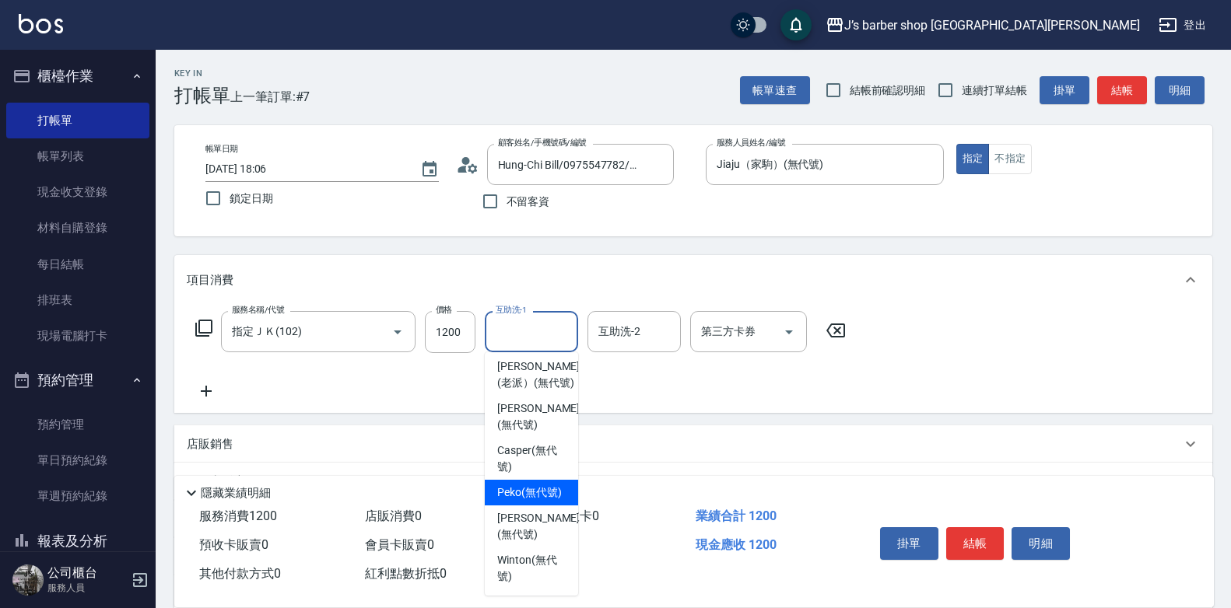
scroll to position [222, 0]
drag, startPoint x: 534, startPoint y: 484, endPoint x: 473, endPoint y: 370, distance: 128.8
click at [534, 485] on span "Peko (無代號)" at bounding box center [529, 493] width 65 height 16
type input "Peko(無代號)"
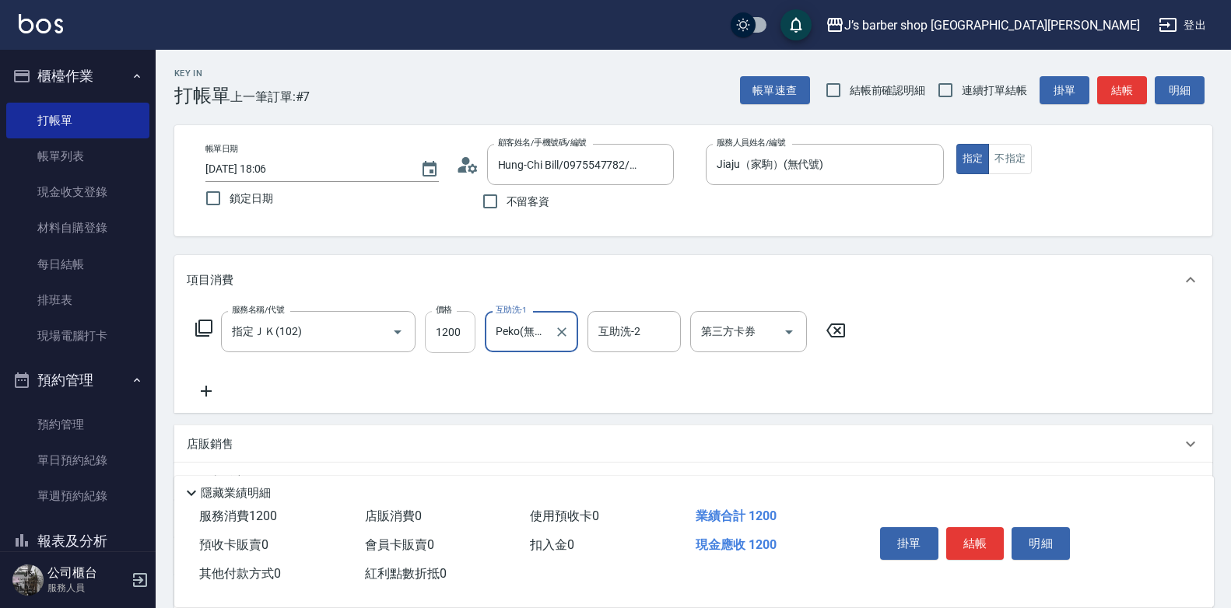
click at [443, 320] on input "1200" at bounding box center [450, 332] width 51 height 42
type input "1000"
click at [645, 268] on div "項目消費" at bounding box center [693, 280] width 1038 height 50
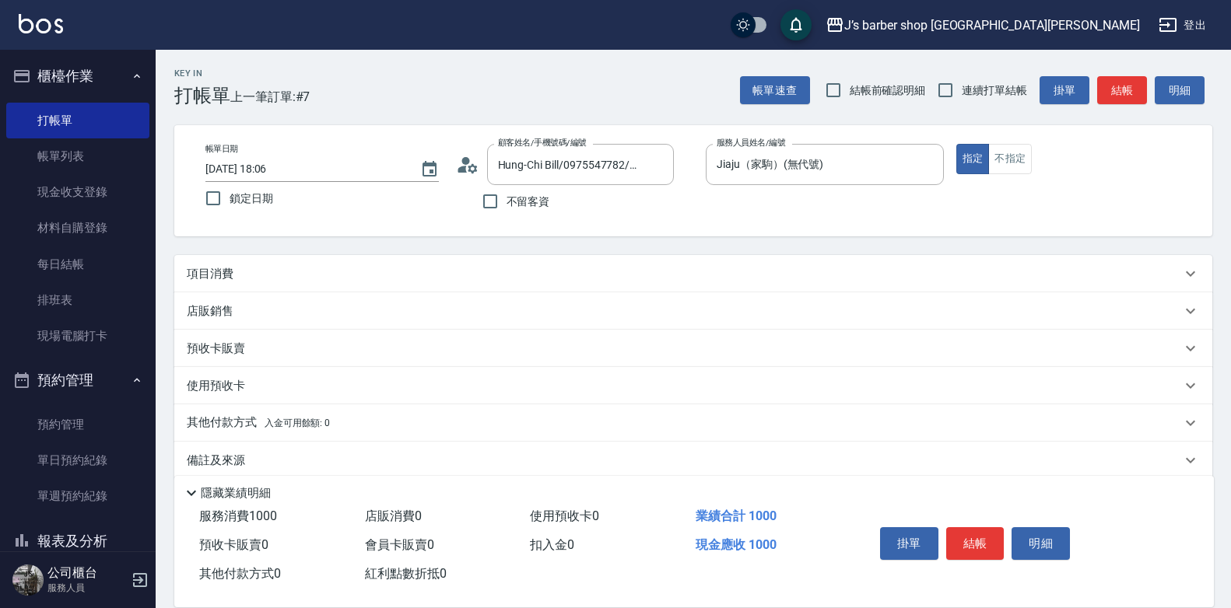
click at [781, 261] on div "項目消費" at bounding box center [693, 273] width 1038 height 37
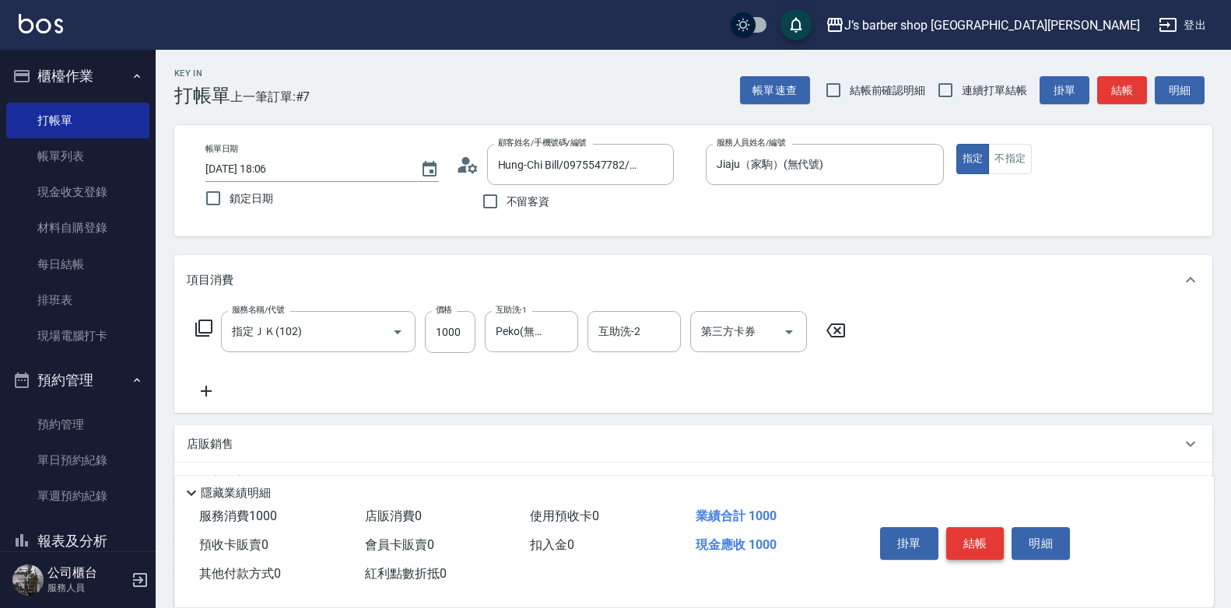
click at [986, 539] on button "結帳" at bounding box center [975, 543] width 58 height 33
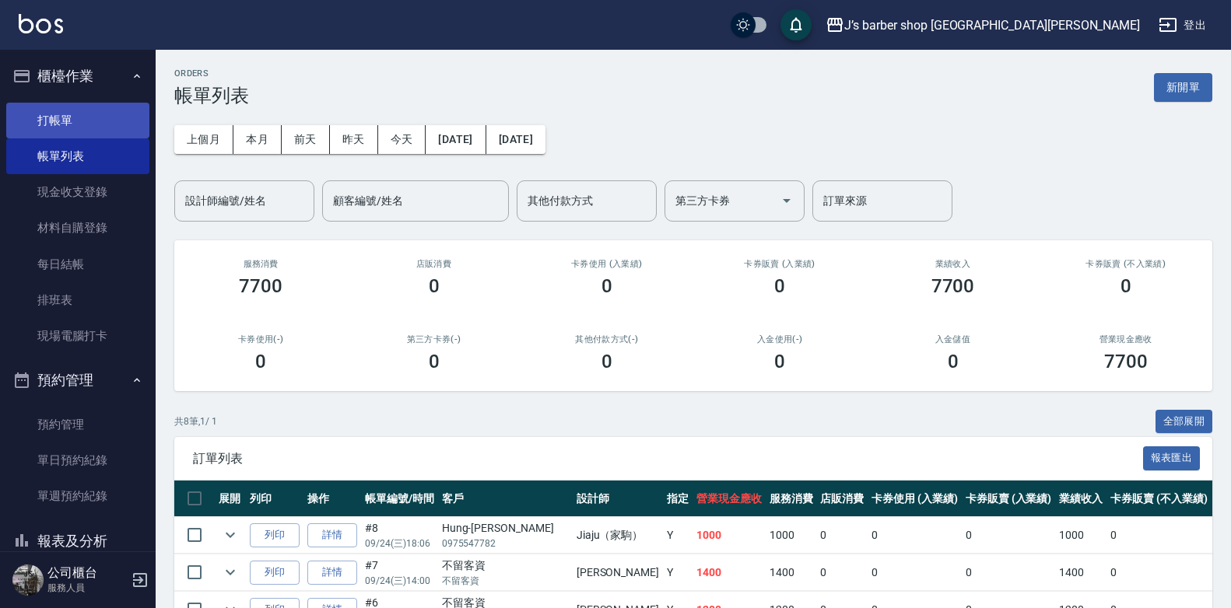
click at [47, 112] on link "打帳單" at bounding box center [77, 121] width 143 height 36
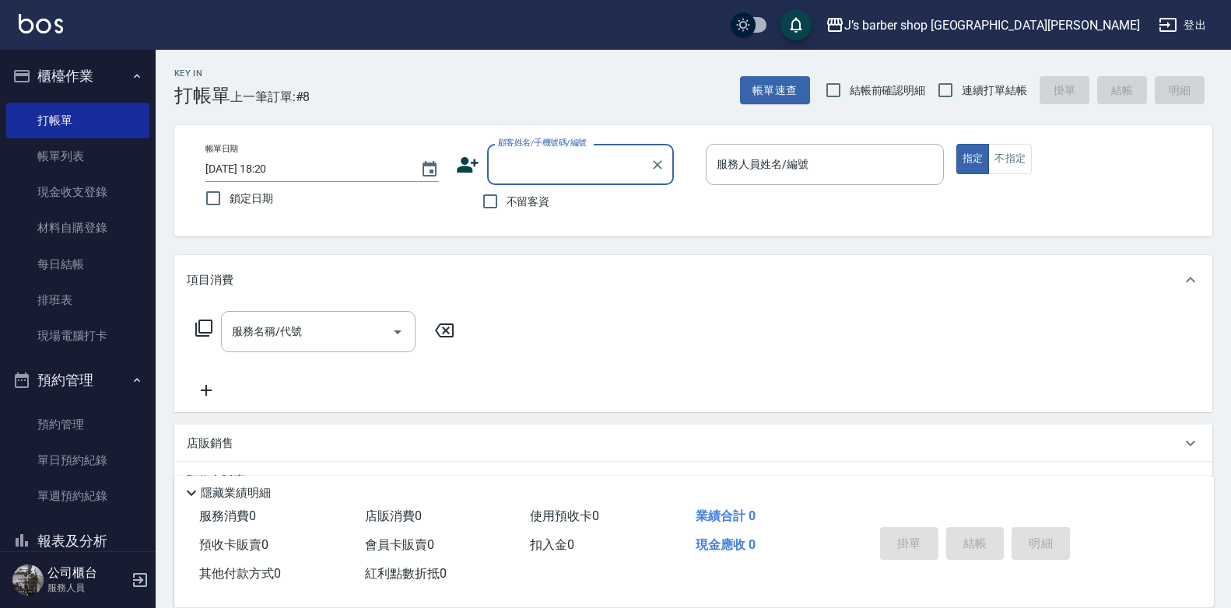
click at [552, 166] on input "顧客姓名/手機號碼/編號" at bounding box center [568, 164] width 149 height 27
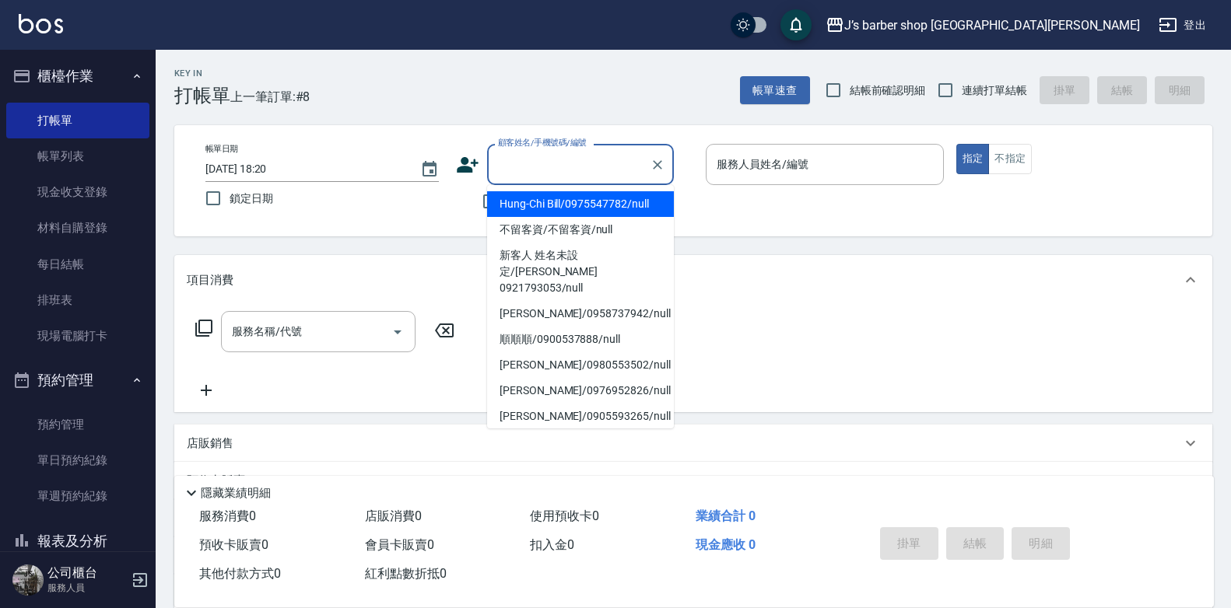
type input "ㄜ"
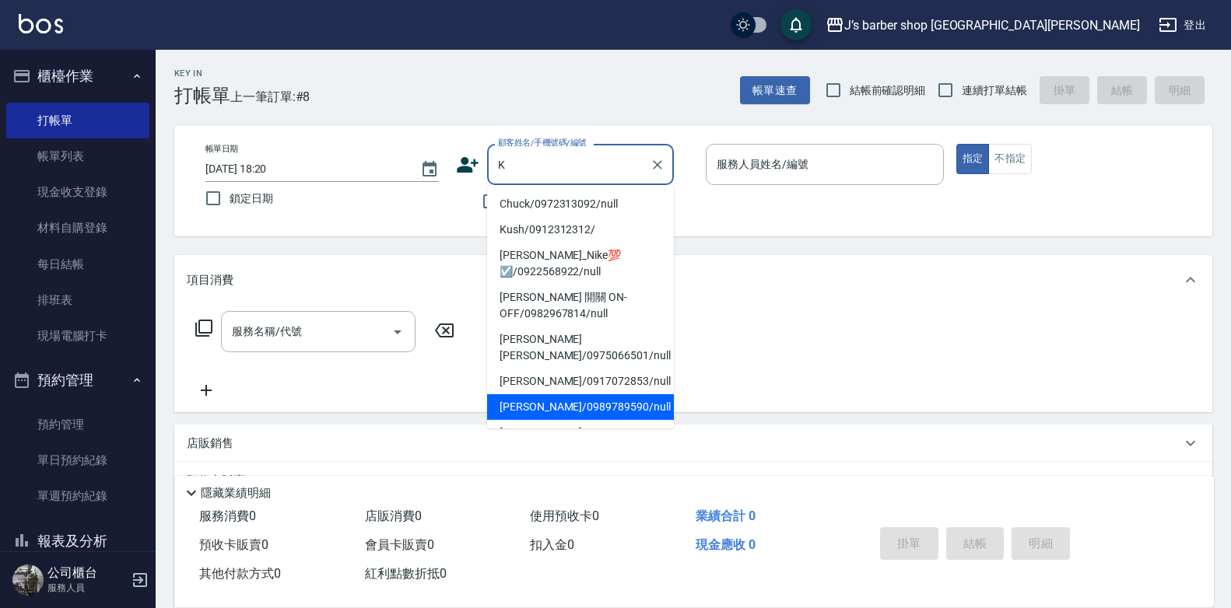
click at [587, 394] on li "[PERSON_NAME]/0989789590/null" at bounding box center [580, 407] width 187 height 26
type input "[PERSON_NAME]/0989789590/null"
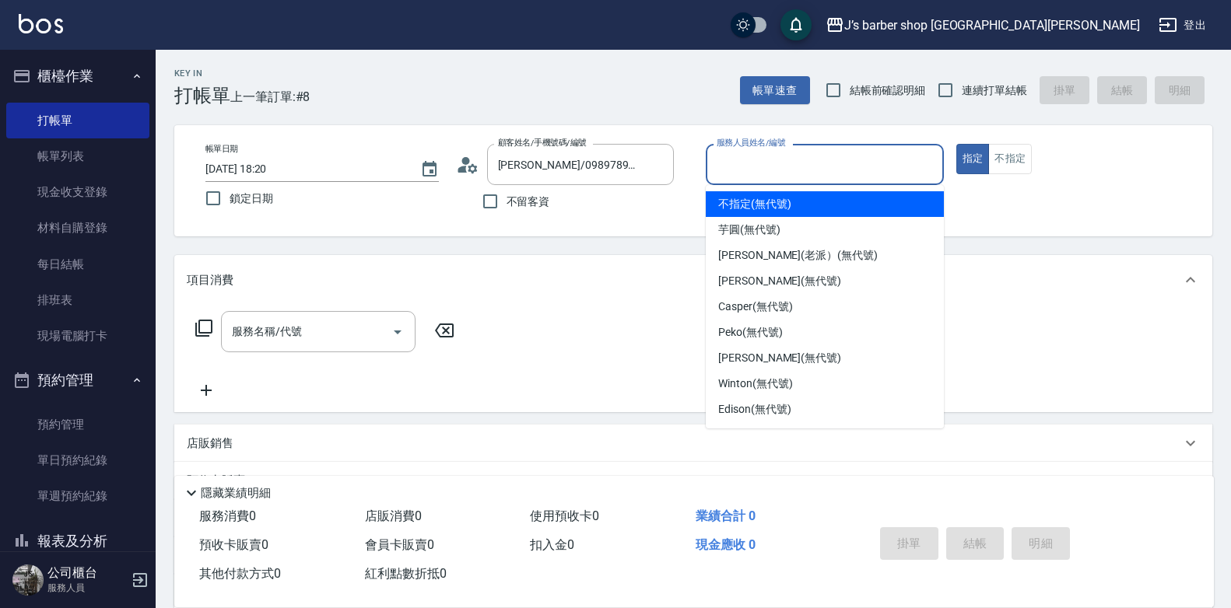
click at [809, 174] on input "服務人員姓名/編號" at bounding box center [825, 164] width 224 height 27
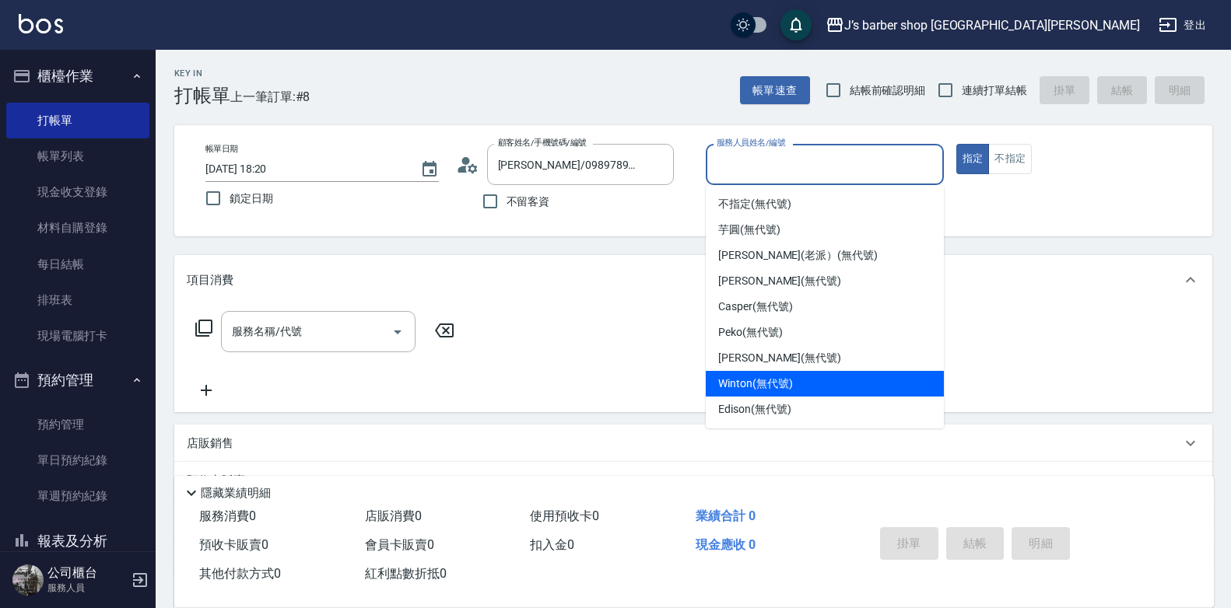
click at [777, 380] on span "Winton (無代號)" at bounding box center [755, 384] width 74 height 16
click at [853, 155] on input "Winton(無代號)" at bounding box center [813, 164] width 201 height 27
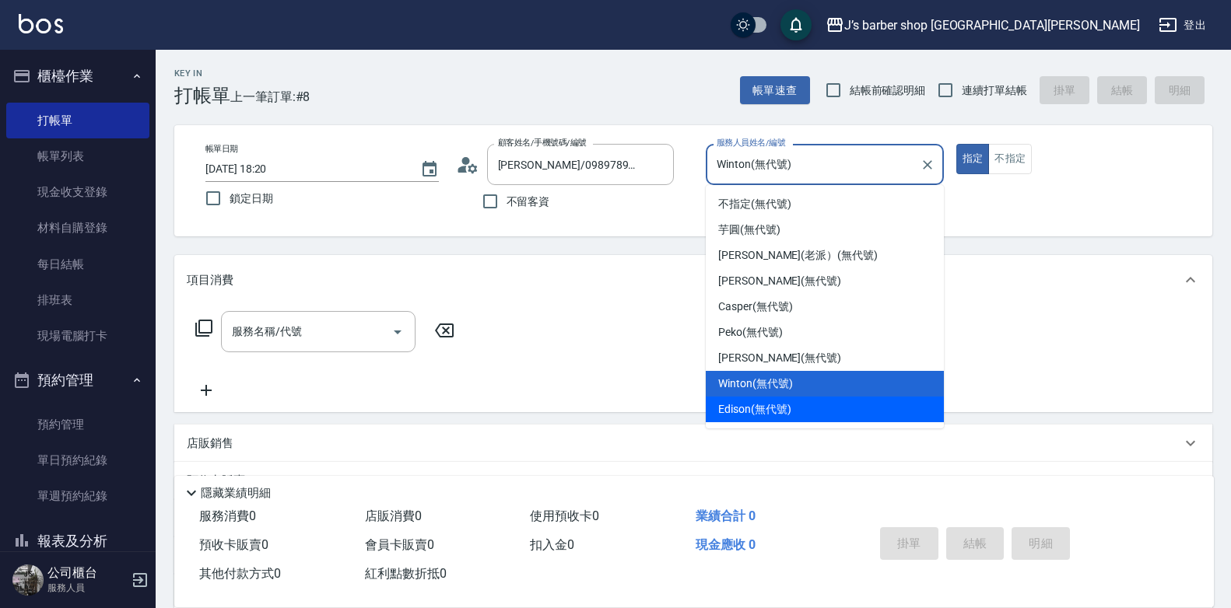
click at [783, 404] on span "Edison (無代號)" at bounding box center [754, 409] width 72 height 16
type input "Edison(無代號)"
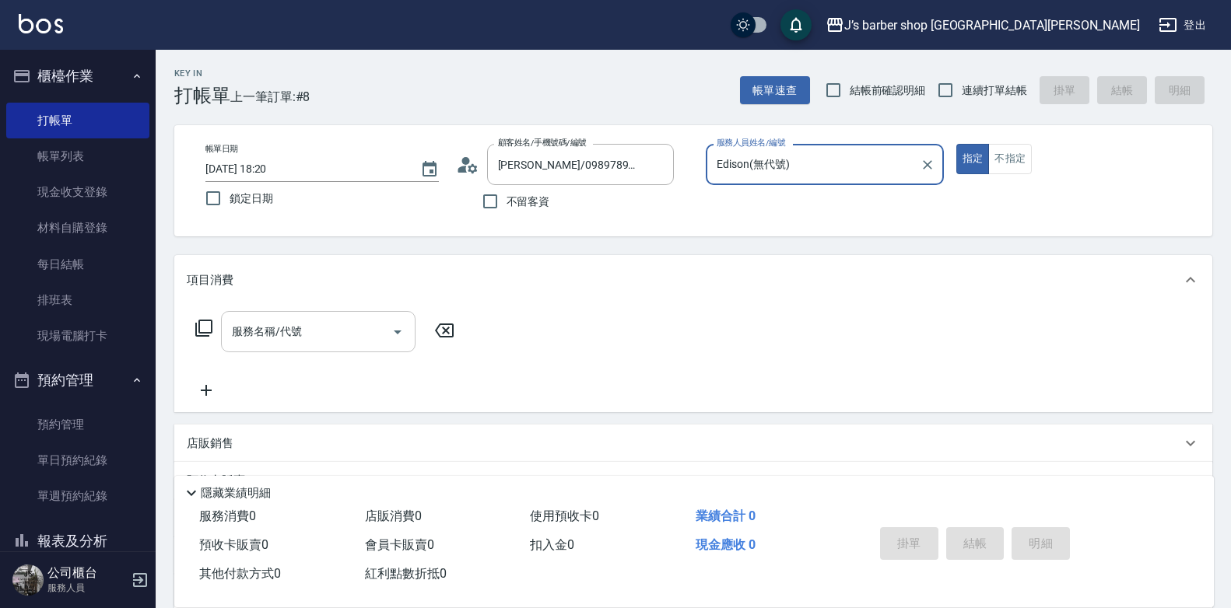
click at [360, 338] on input "服務名稱/代號" at bounding box center [306, 331] width 157 height 27
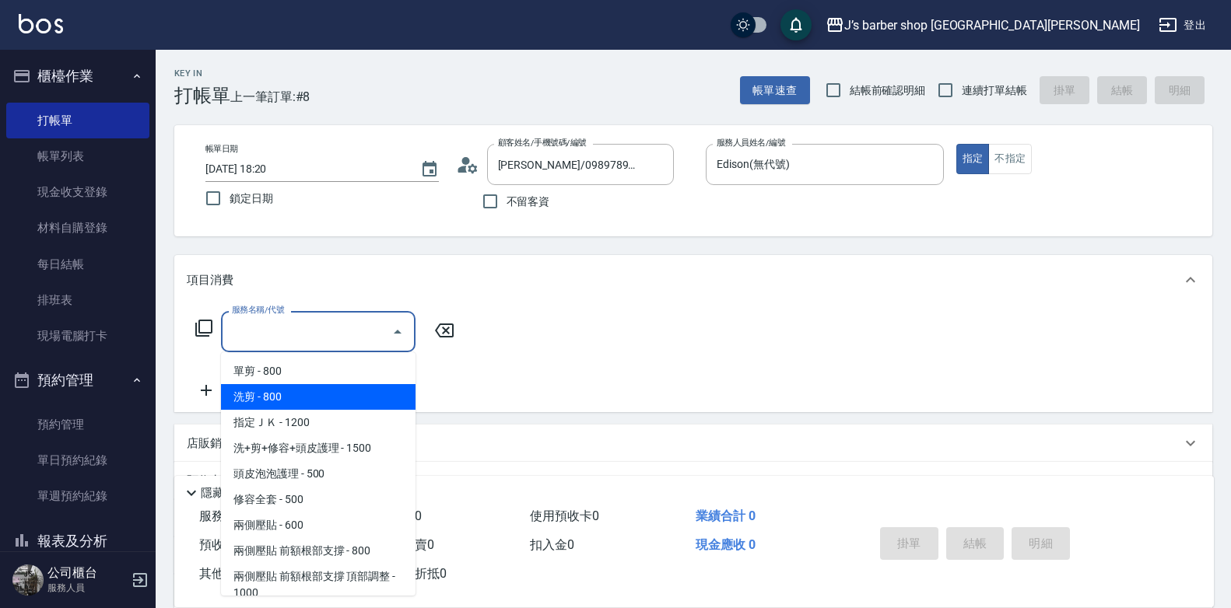
click at [332, 395] on span "洗剪 - 800" at bounding box center [318, 397] width 194 height 26
type input "洗剪(101)"
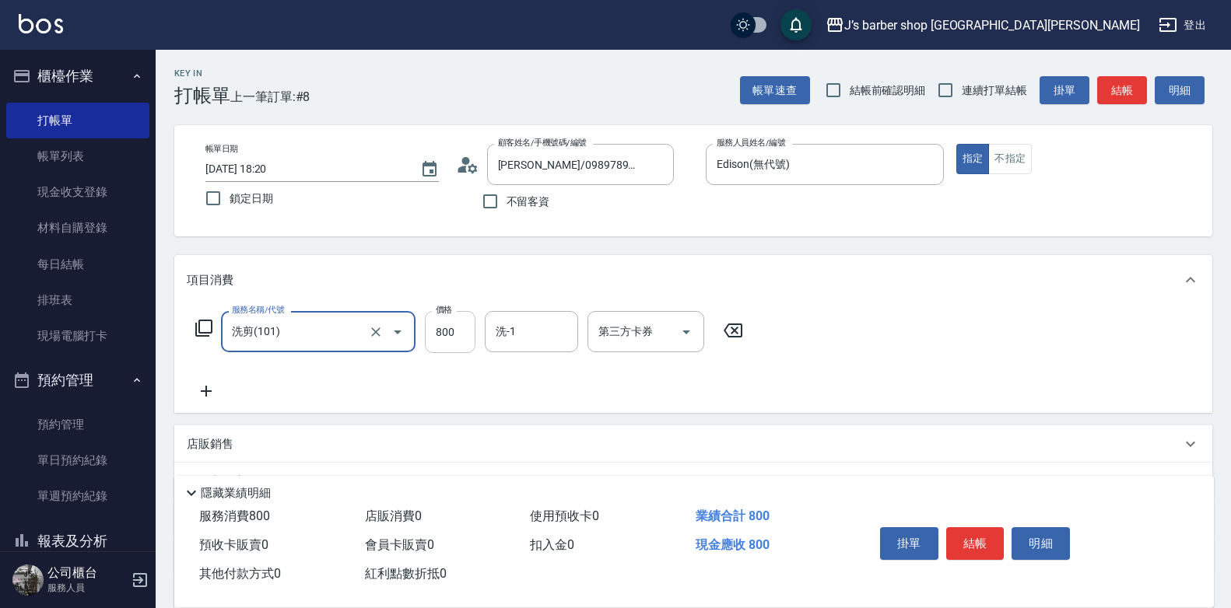
click at [454, 338] on input "800" at bounding box center [450, 332] width 51 height 42
type input "500"
drag, startPoint x: 914, startPoint y: 364, endPoint x: 906, endPoint y: 437, distance: 73.5
click at [916, 363] on div "服務名稱/代號 洗剪(101) 服務名稱/代號 價格 500 價格 洗-1 洗-1 第三方卡券 第三方卡券" at bounding box center [693, 359] width 1038 height 108
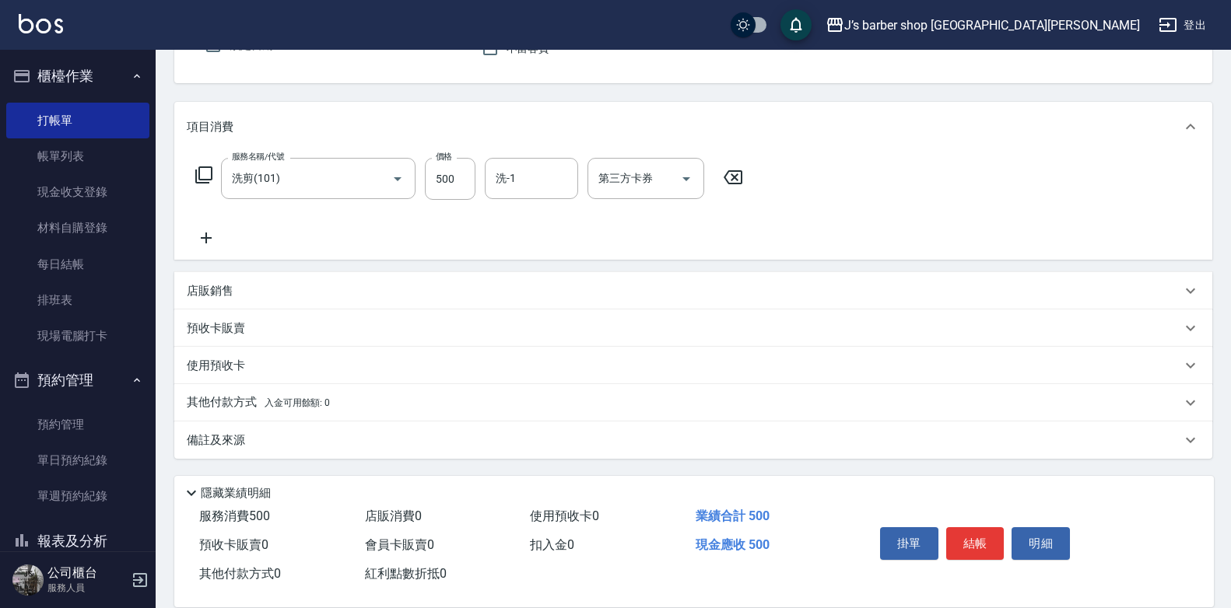
click at [278, 443] on div "備註及來源" at bounding box center [684, 441] width 994 height 16
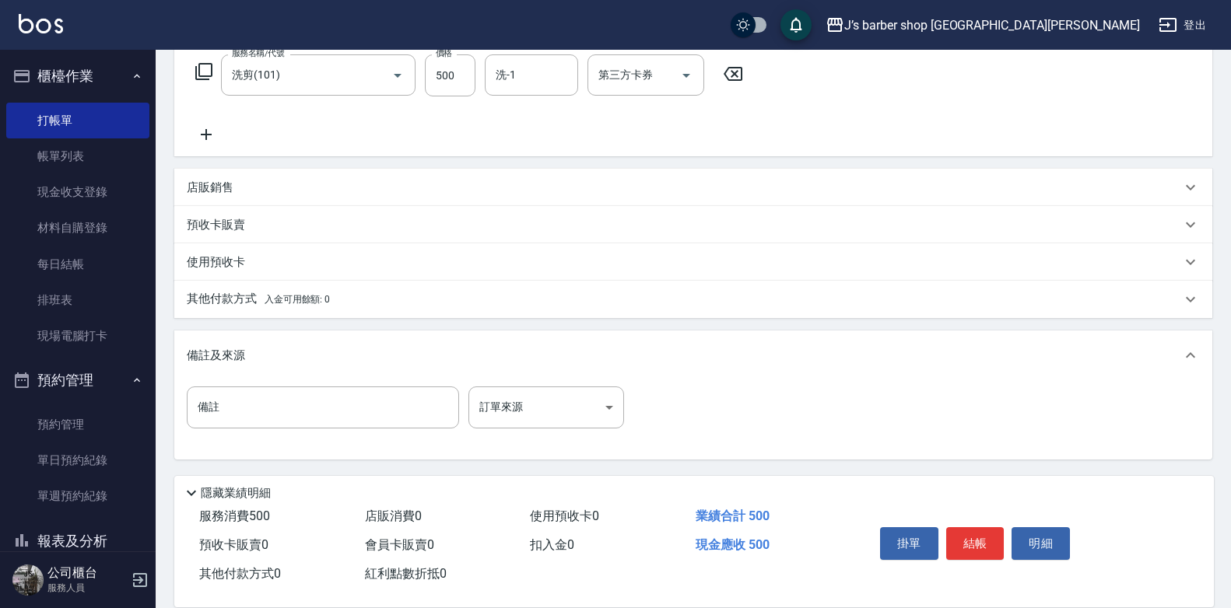
scroll to position [258, 0]
click at [292, 406] on input "備註" at bounding box center [323, 407] width 272 height 42
type input "轉帳"
click at [983, 538] on button "結帳" at bounding box center [975, 543] width 58 height 33
